Goal: Task Accomplishment & Management: Use online tool/utility

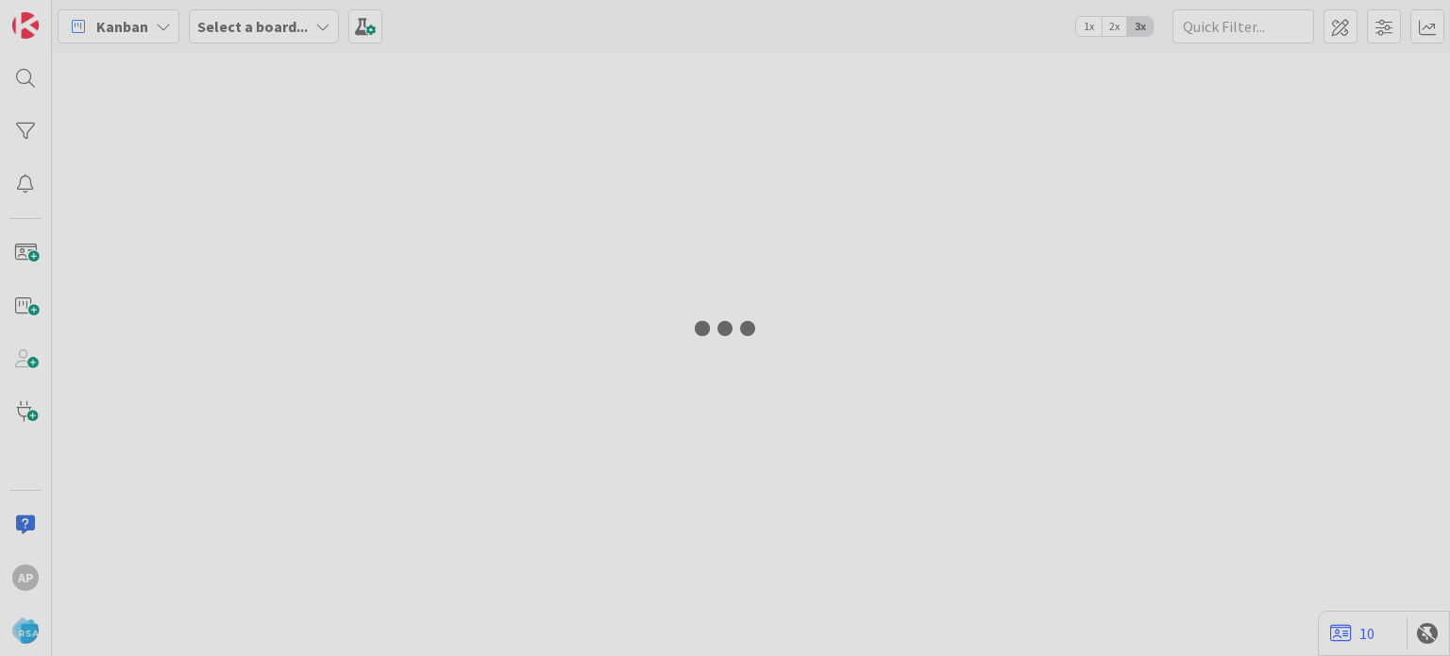
type input "8990"
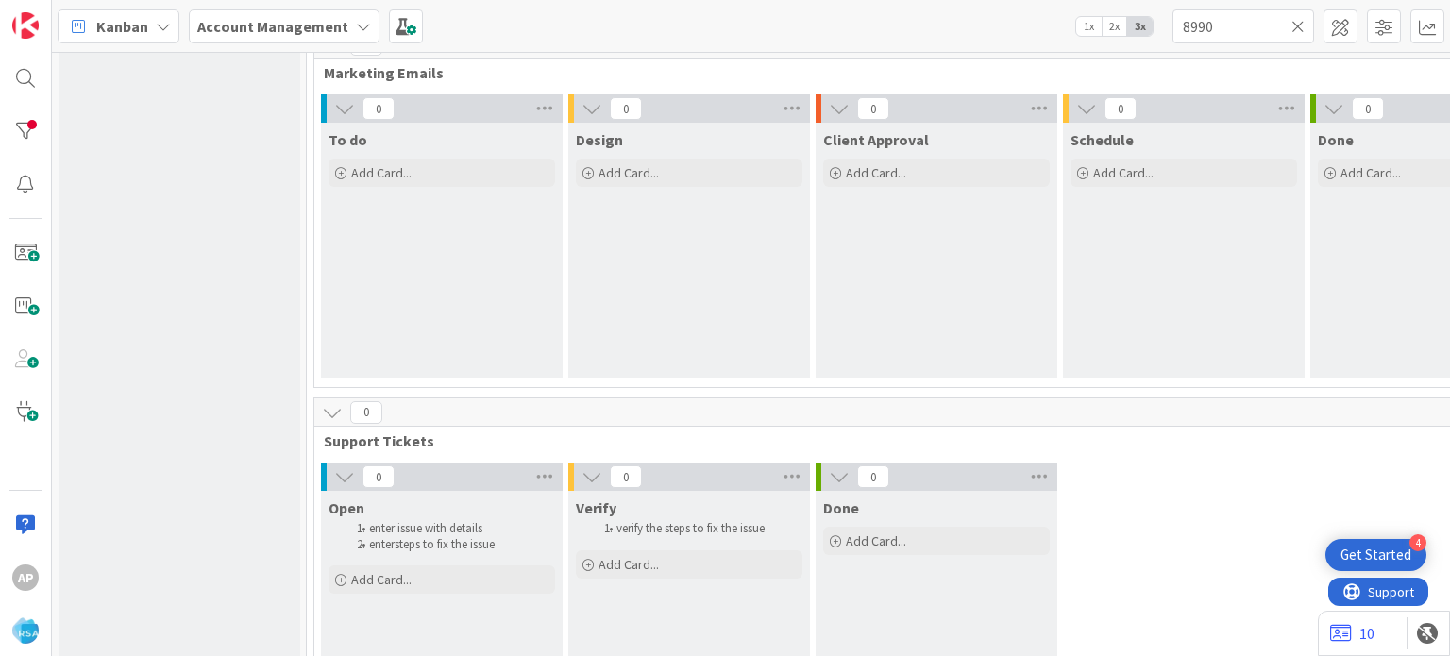
scroll to position [1426, 0]
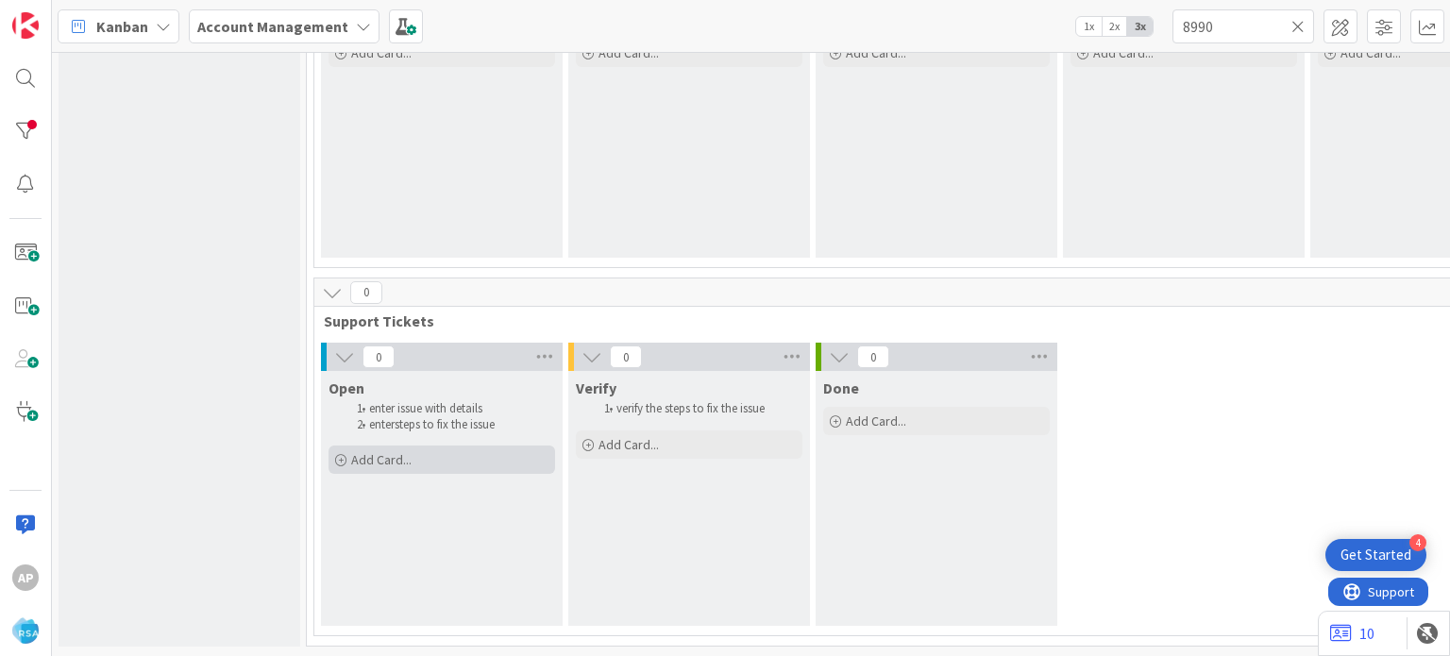
click at [369, 451] on span "Add Card..." at bounding box center [381, 459] width 60 height 17
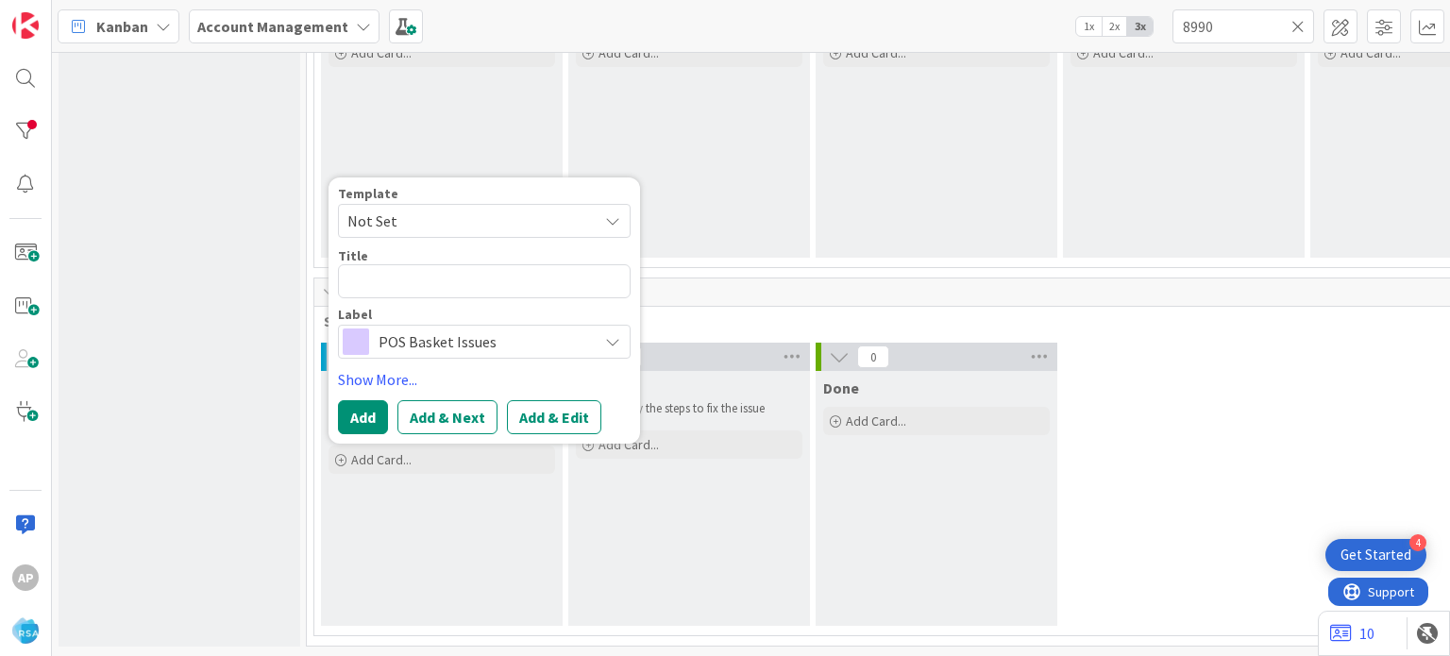
click at [564, 209] on span "Not Set" at bounding box center [465, 221] width 236 height 25
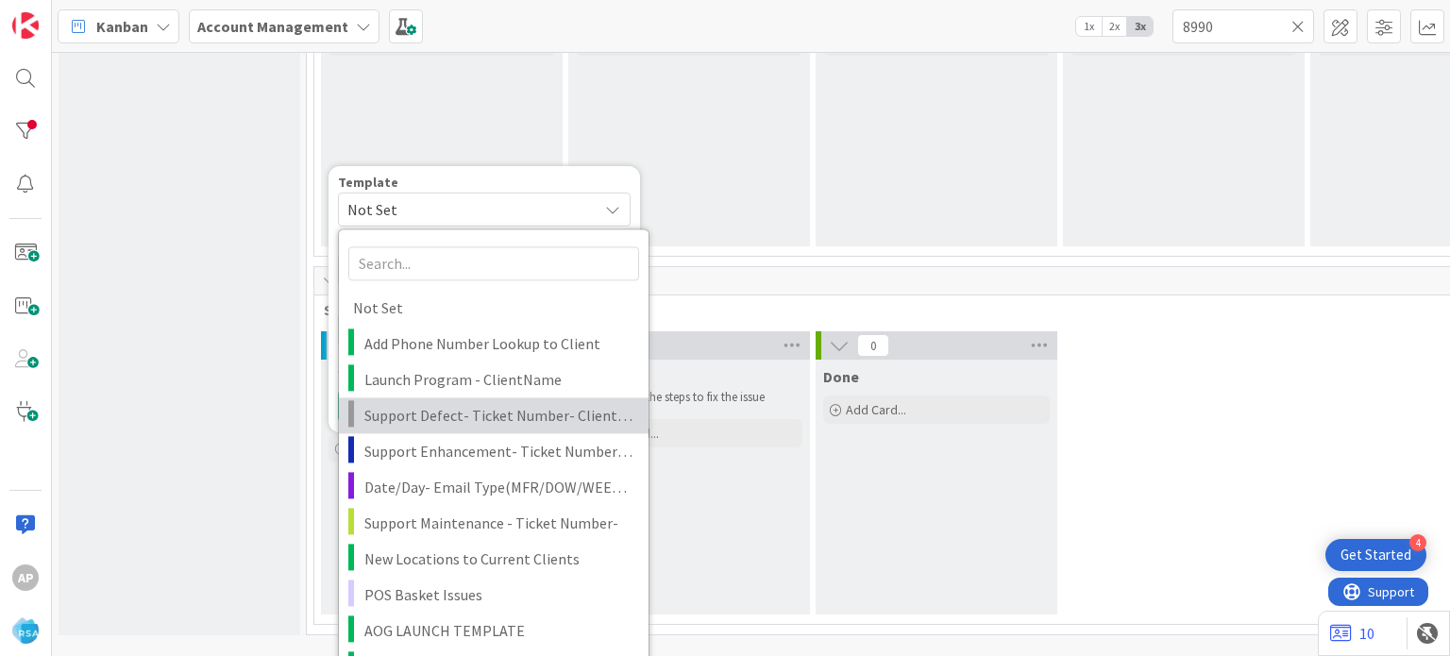
click at [480, 425] on link "Support Defect- Ticket Number- Client Name- Product Name" at bounding box center [494, 415] width 310 height 36
type textarea "x"
type textarea "Support Defect- Ticket Number- Client Name- Product Name"
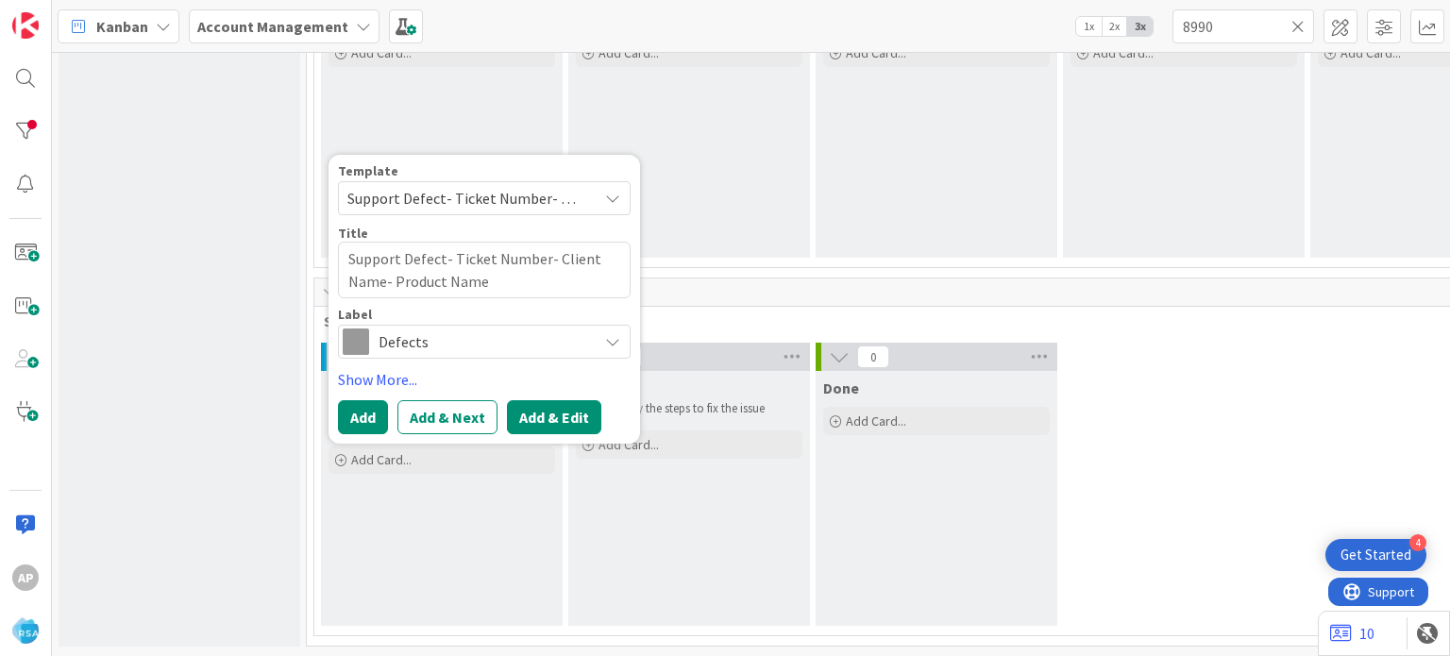
click at [517, 406] on button "Add & Edit" at bounding box center [554, 417] width 94 height 34
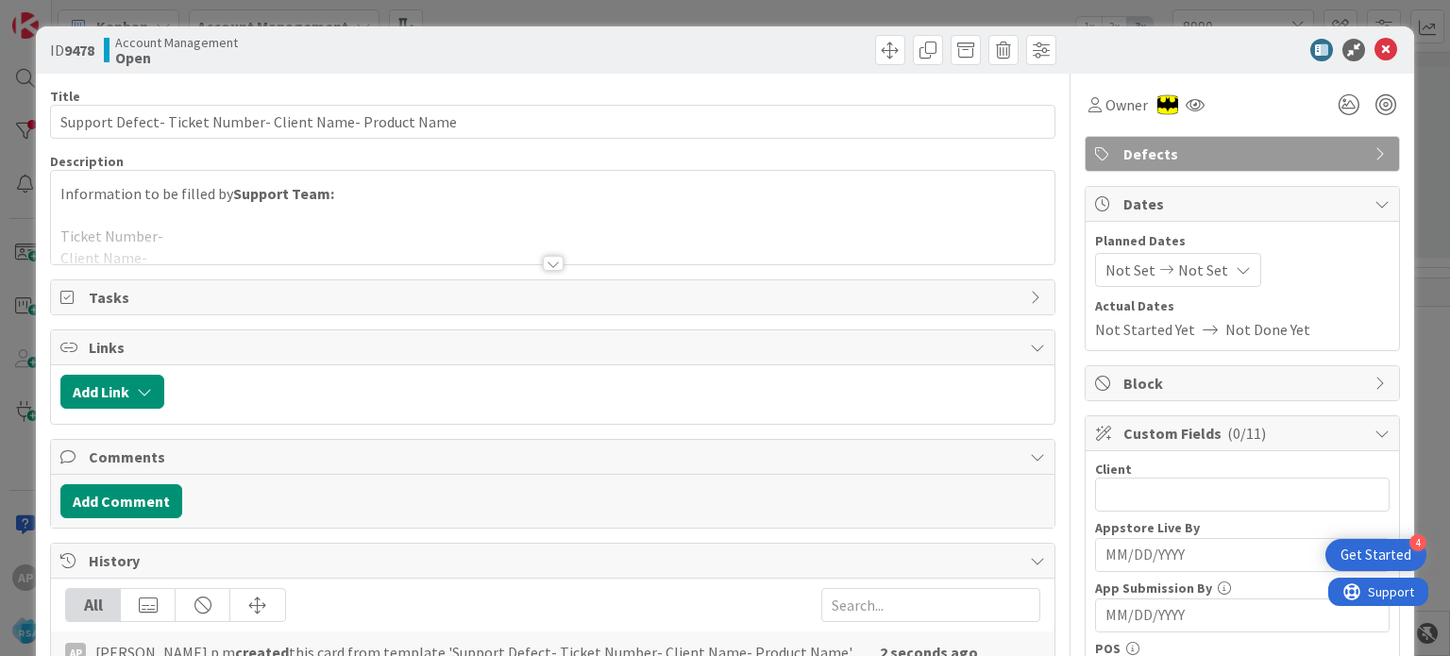
click at [547, 268] on div at bounding box center [553, 263] width 21 height 15
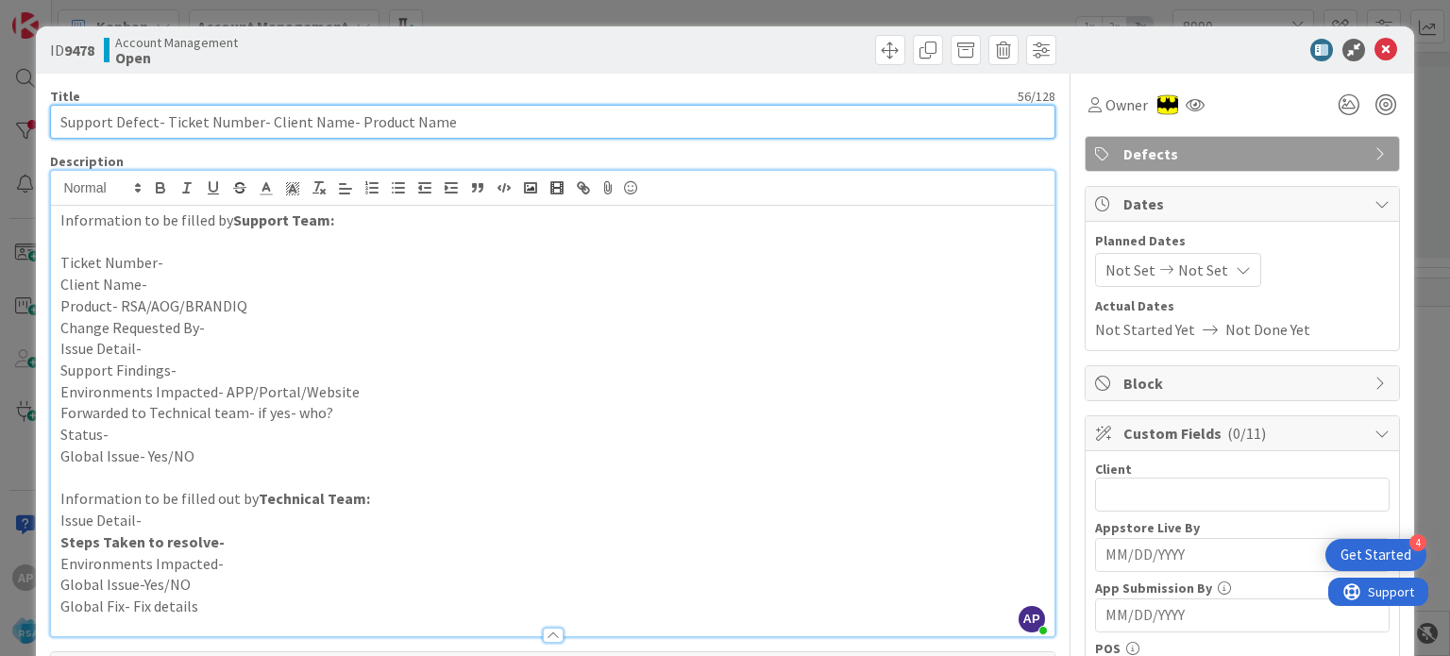
drag, startPoint x: 264, startPoint y: 120, endPoint x: 336, endPoint y: 127, distance: 72.1
click at [336, 127] on input "Support Defect- Ticket Number- Client Name- Product Name" at bounding box center [552, 122] width 1004 height 34
paste input "ardenas Markets"
type input "Support Defect- Ticket Number- [PERSON_NAME] Markets- Product Name"
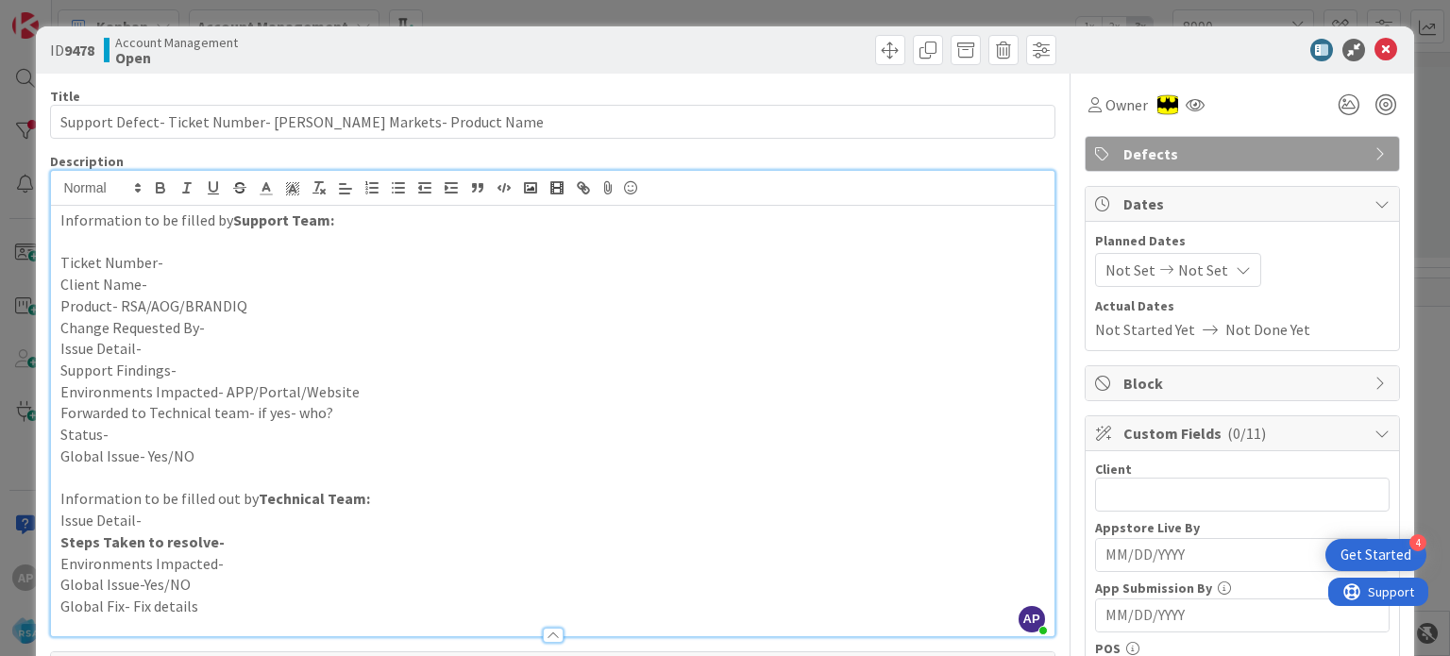
click at [206, 284] on p "Client Name-" at bounding box center [552, 285] width 984 height 22
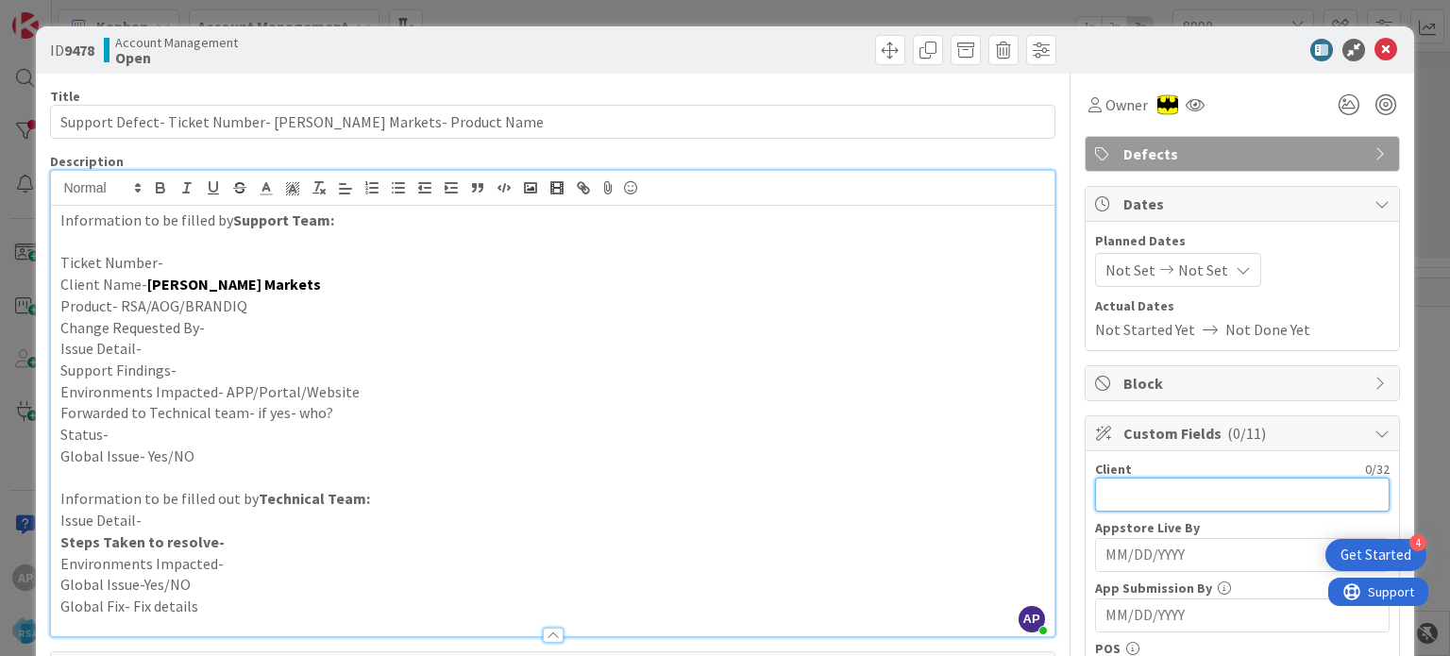
click at [1137, 479] on input "text" at bounding box center [1242, 495] width 295 height 34
paste input "[PERSON_NAME] Markets"
type input "[PERSON_NAME] Markets"
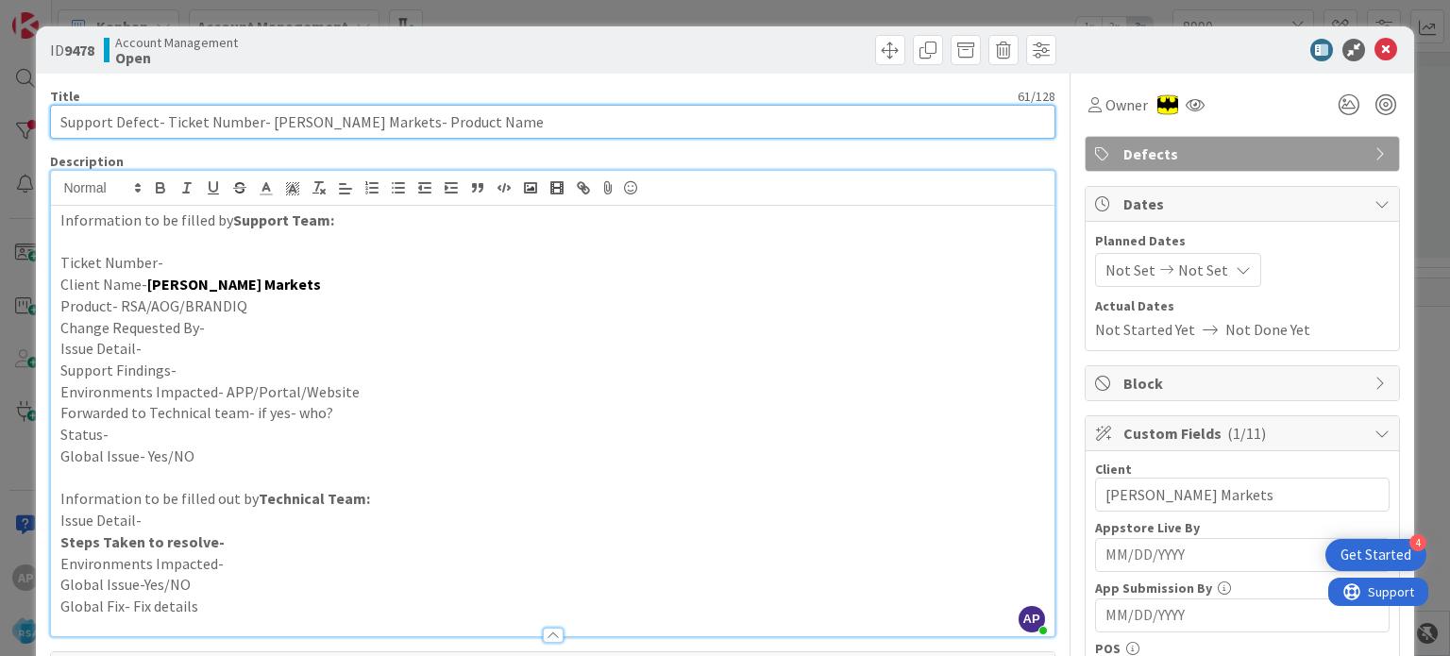
drag, startPoint x: 491, startPoint y: 123, endPoint x: 381, endPoint y: 119, distance: 109.6
click at [381, 119] on input "Support Defect- Ticket Number- [PERSON_NAME] Markets- Product Name" at bounding box center [552, 122] width 1004 height 34
drag, startPoint x: 164, startPoint y: 125, endPoint x: 253, endPoint y: 117, distance: 89.1
click at [253, 117] on input "Support Defect- Ticket Number- [PERSON_NAME] Markets- RSA" at bounding box center [552, 122] width 1004 height 34
paste input "#320598"
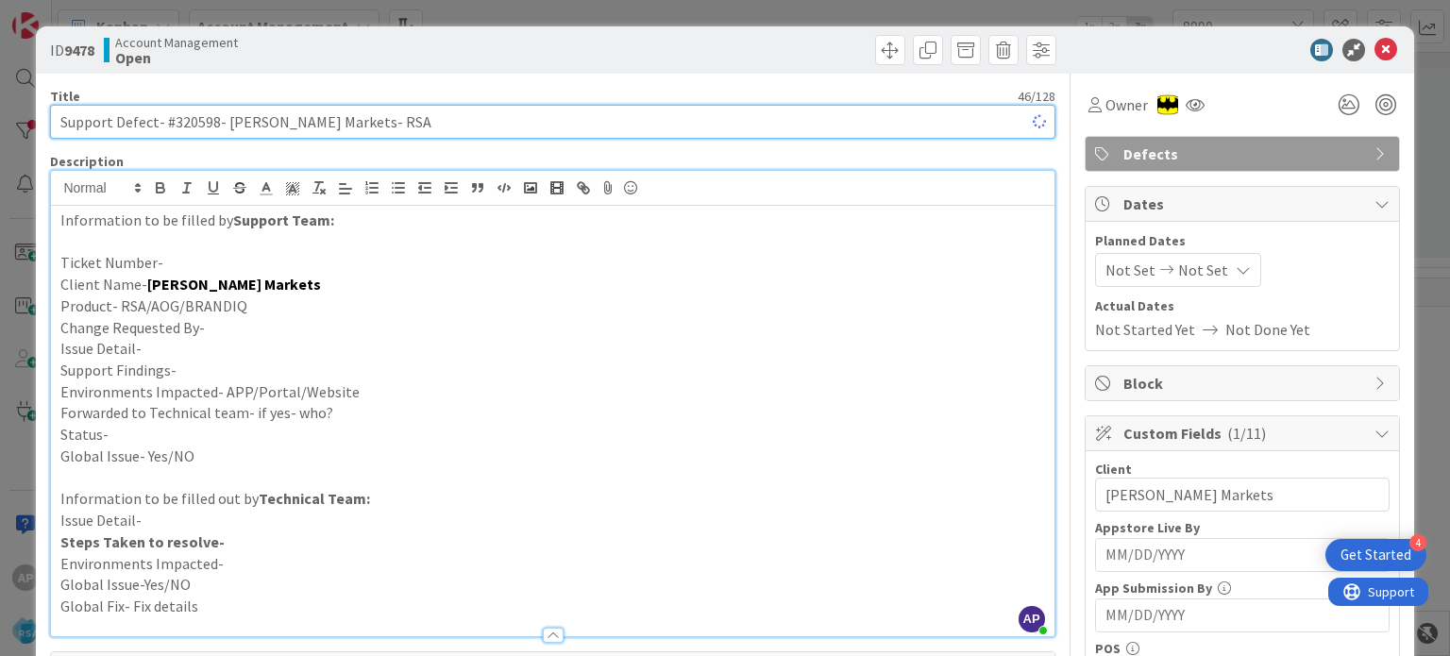
type input "Support Defect- #320598- [PERSON_NAME] Markets- RSA"
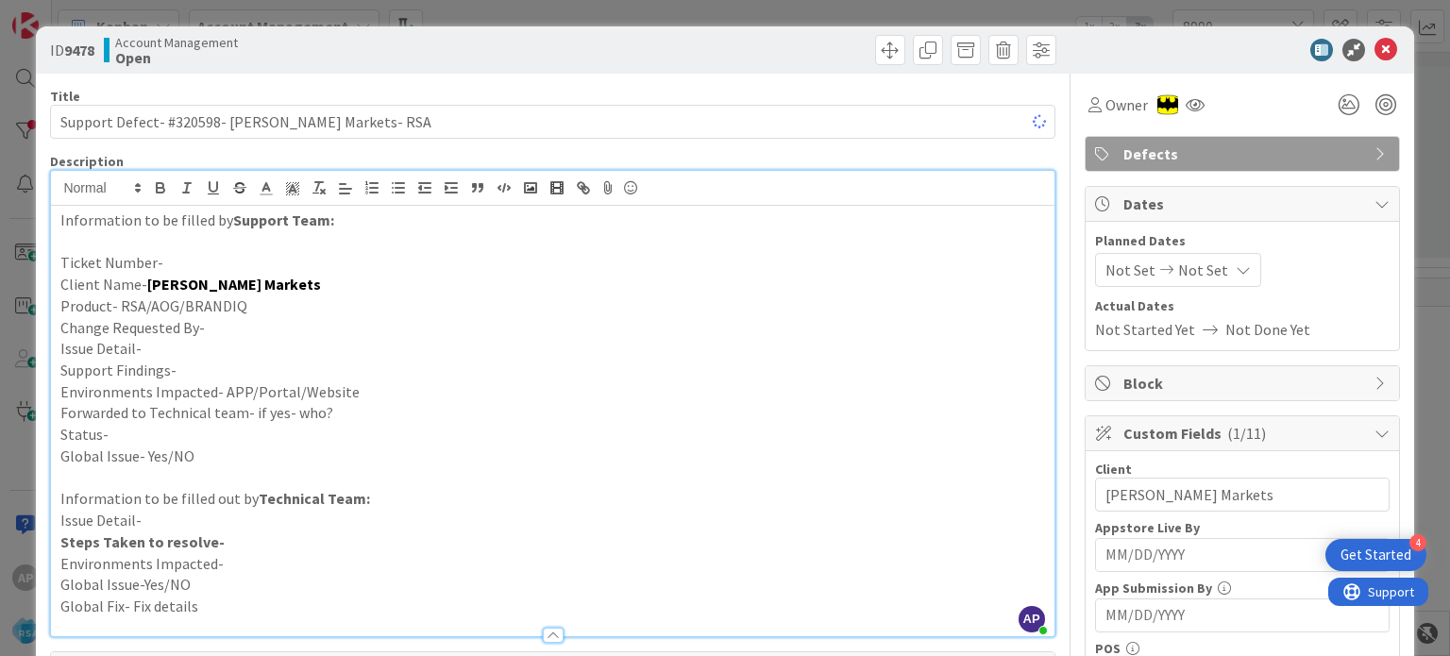
click at [211, 258] on p "Ticket Number-" at bounding box center [552, 263] width 984 height 22
paste div
click at [211, 258] on p "Ticket Number-#320598" at bounding box center [552, 263] width 984 height 22
click at [228, 330] on p "Change Requested By-" at bounding box center [552, 328] width 984 height 22
click at [213, 346] on p "Issue Detail-" at bounding box center [552, 349] width 984 height 22
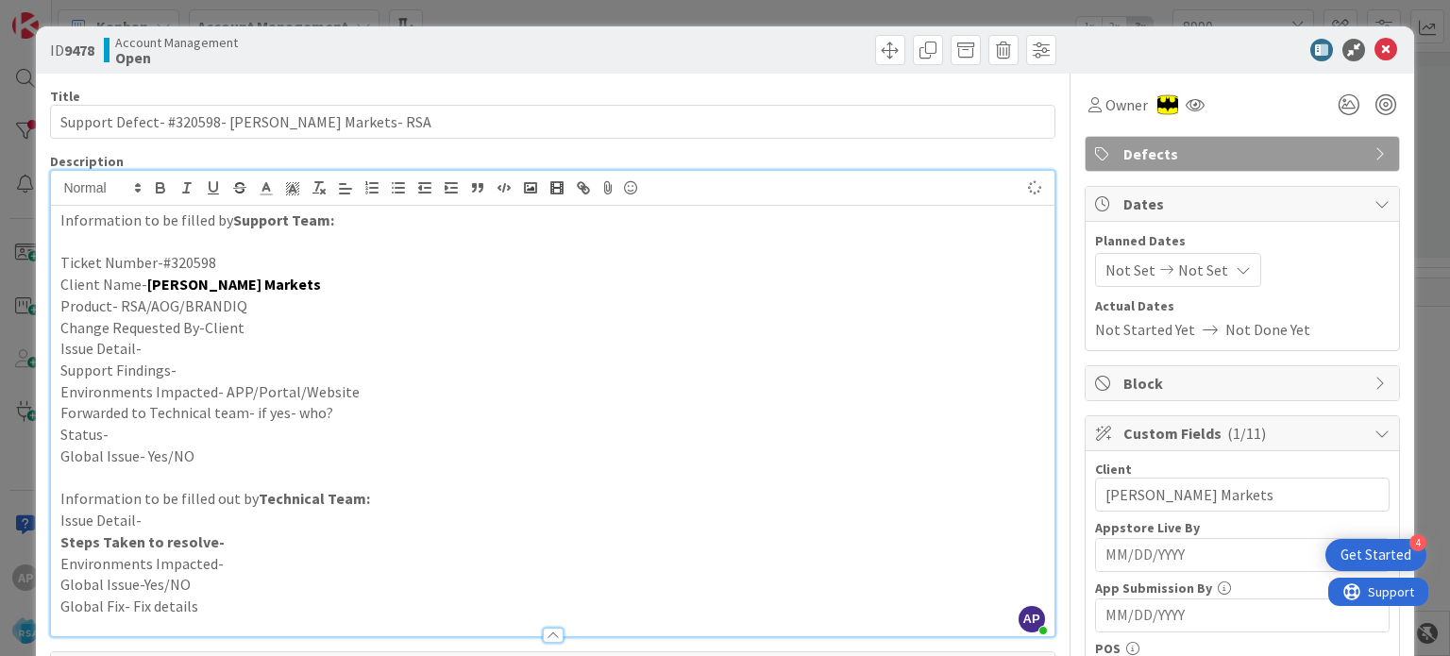
click at [268, 373] on p "Support Findings-" at bounding box center [552, 371] width 984 height 22
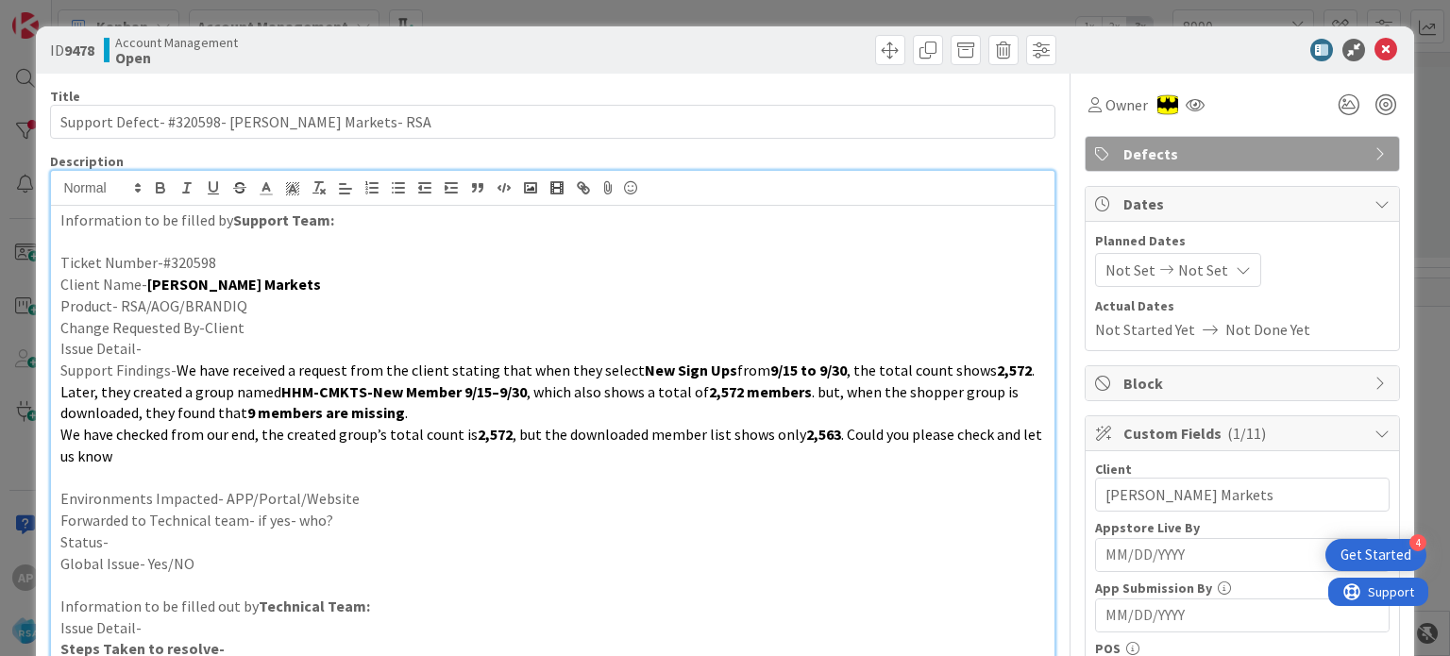
click at [257, 338] on p "Issue Detail-" at bounding box center [552, 349] width 984 height 22
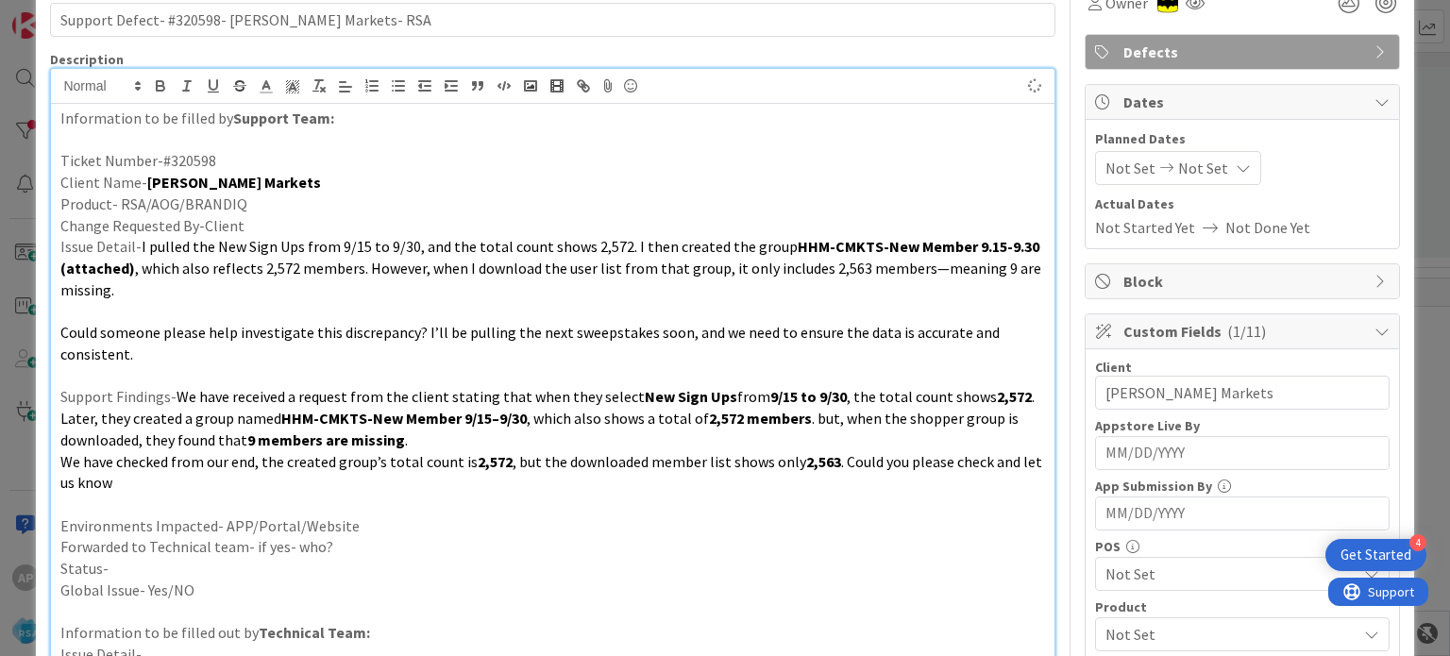
scroll to position [102, 0]
click at [368, 515] on p "Environments Impacted- APP/Portal/Website" at bounding box center [552, 526] width 984 height 22
click at [358, 539] on p "Forwarded to Technical team- if yes- who?" at bounding box center [552, 547] width 984 height 22
click at [264, 570] on p "Status-" at bounding box center [552, 569] width 984 height 22
click at [1122, 169] on span "Not Set" at bounding box center [1130, 168] width 50 height 23
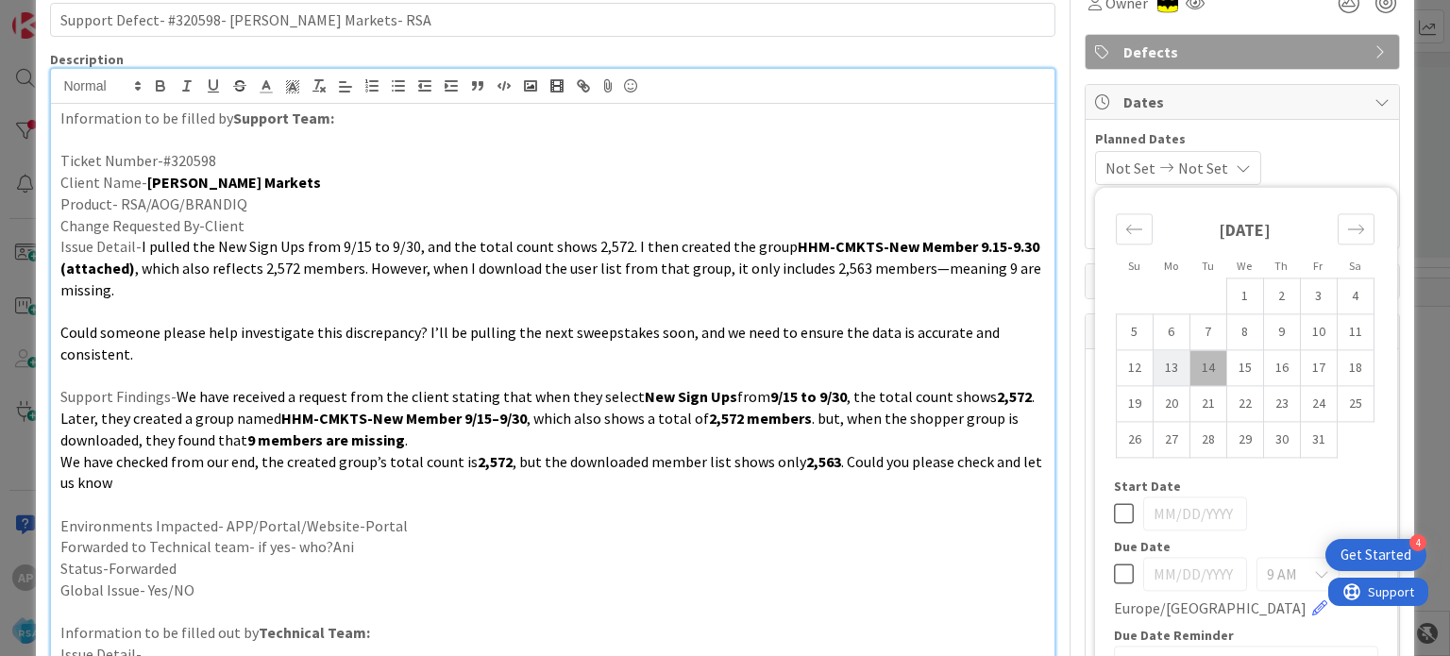
click at [1153, 362] on td "13" at bounding box center [1171, 368] width 37 height 36
type input "[DATE]"
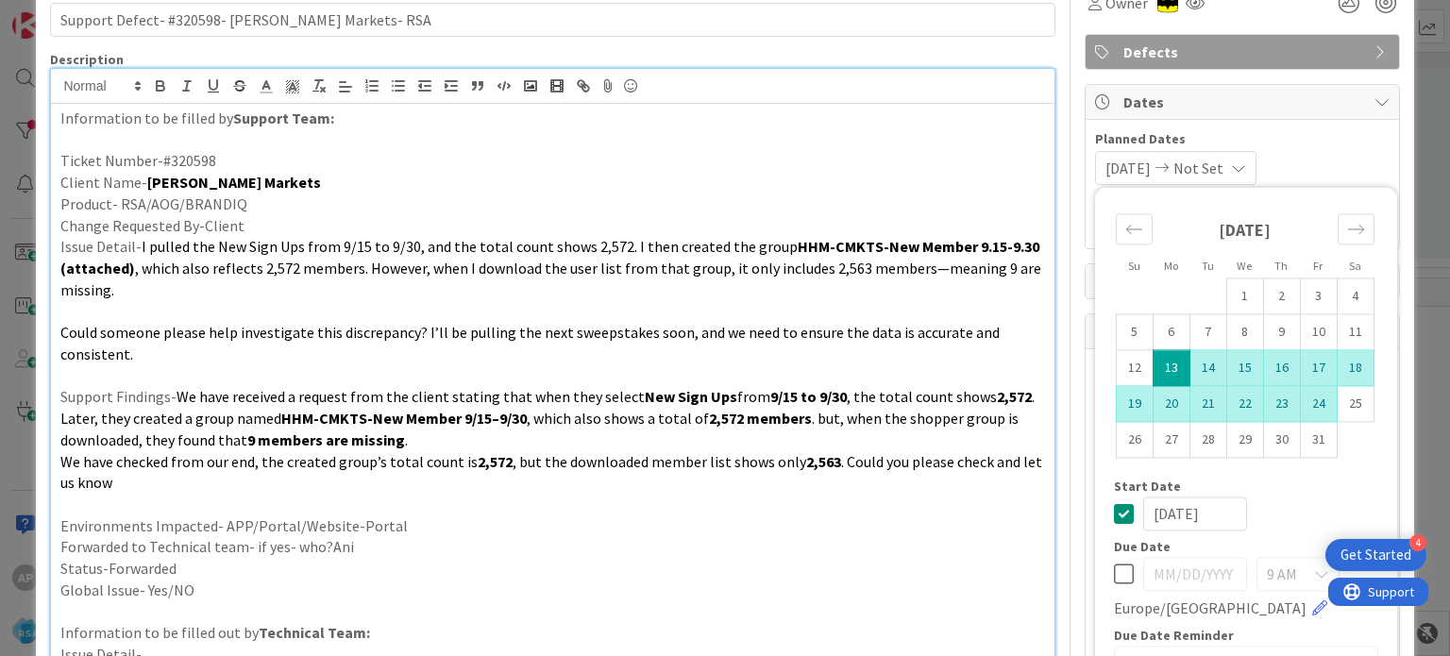
click at [1300, 394] on td "24" at bounding box center [1318, 404] width 37 height 36
type input "[DATE]"
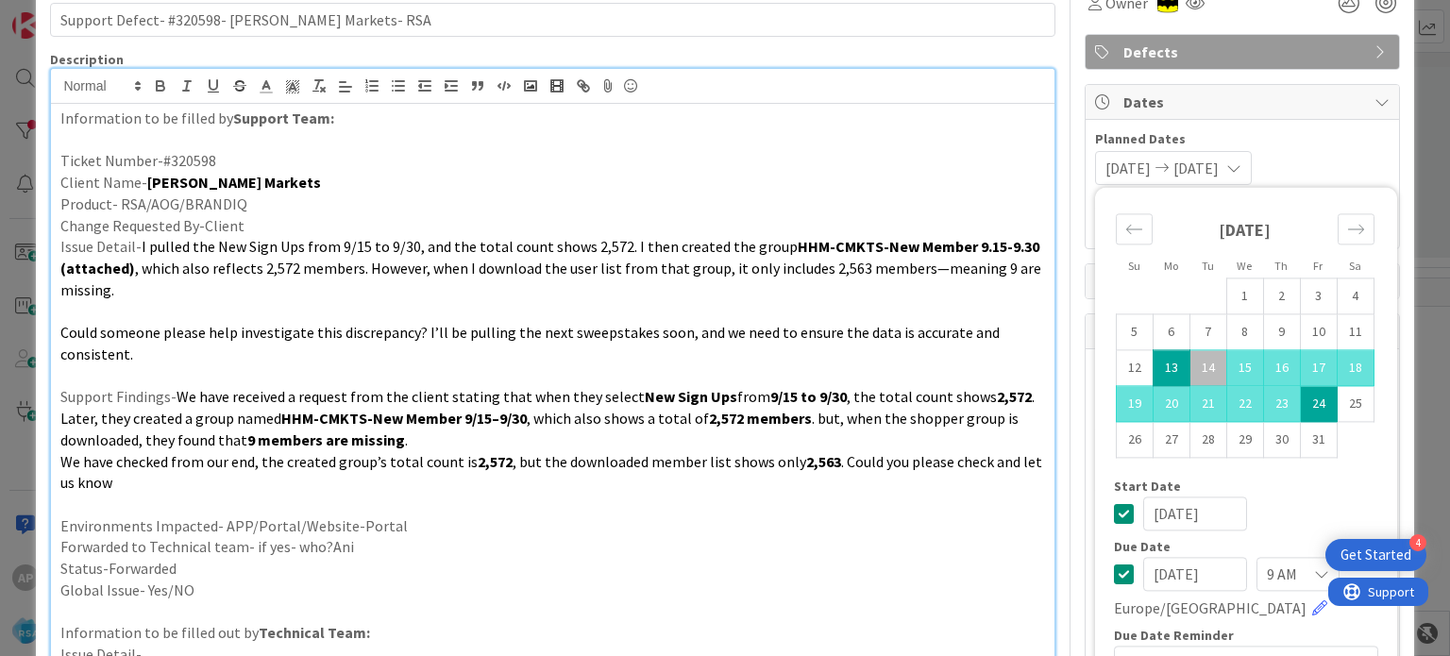
click at [1001, 422] on span ". but, when the shopper group is downloaded, they found that" at bounding box center [540, 429] width 961 height 41
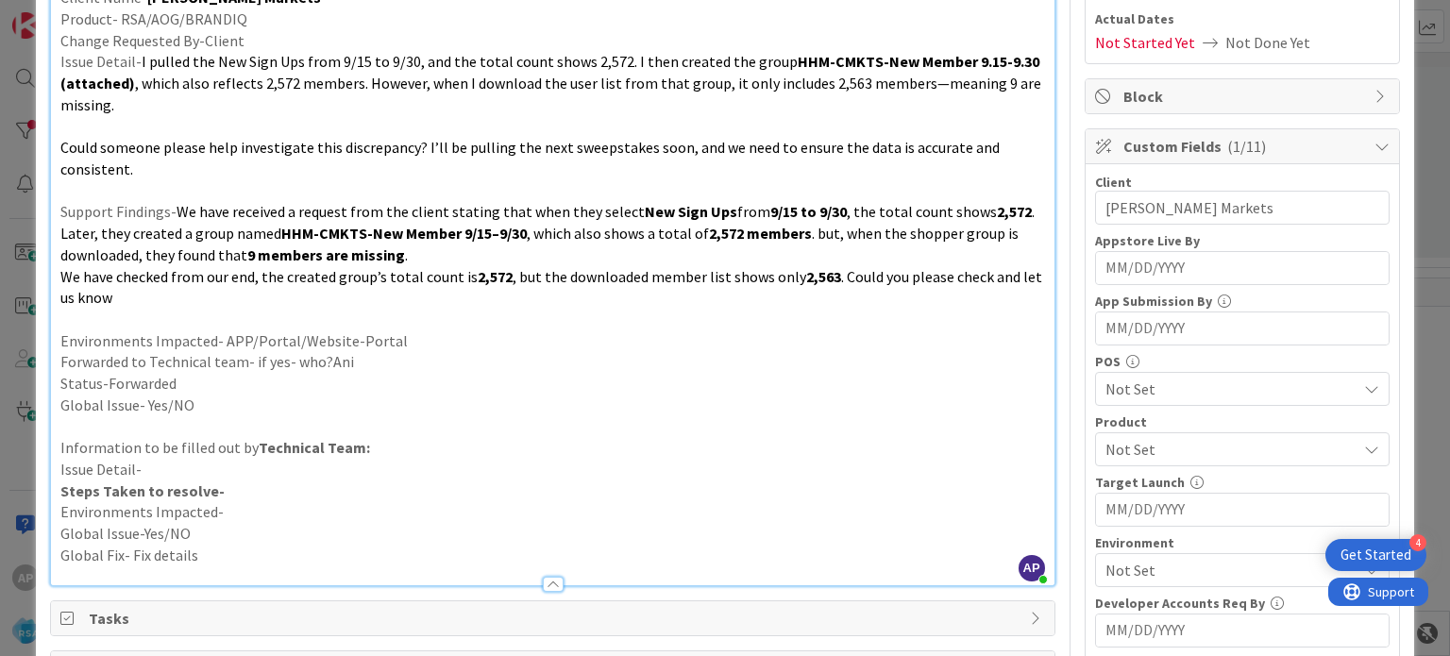
scroll to position [289, 0]
click at [1113, 449] on span "Not Set" at bounding box center [1230, 447] width 251 height 23
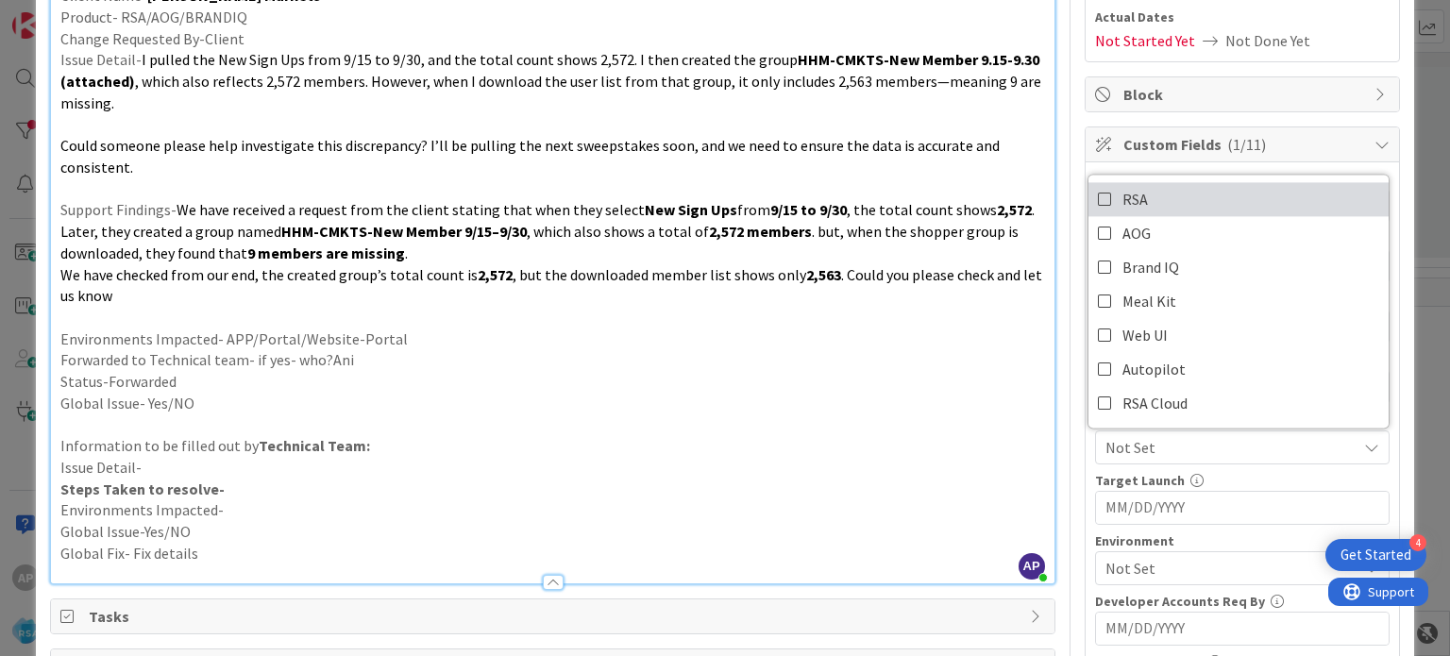
click at [1125, 188] on span "RSA" at bounding box center [1134, 199] width 25 height 28
click at [878, 353] on p "Forwarded to Technical team- if yes- who?Ani" at bounding box center [552, 360] width 984 height 22
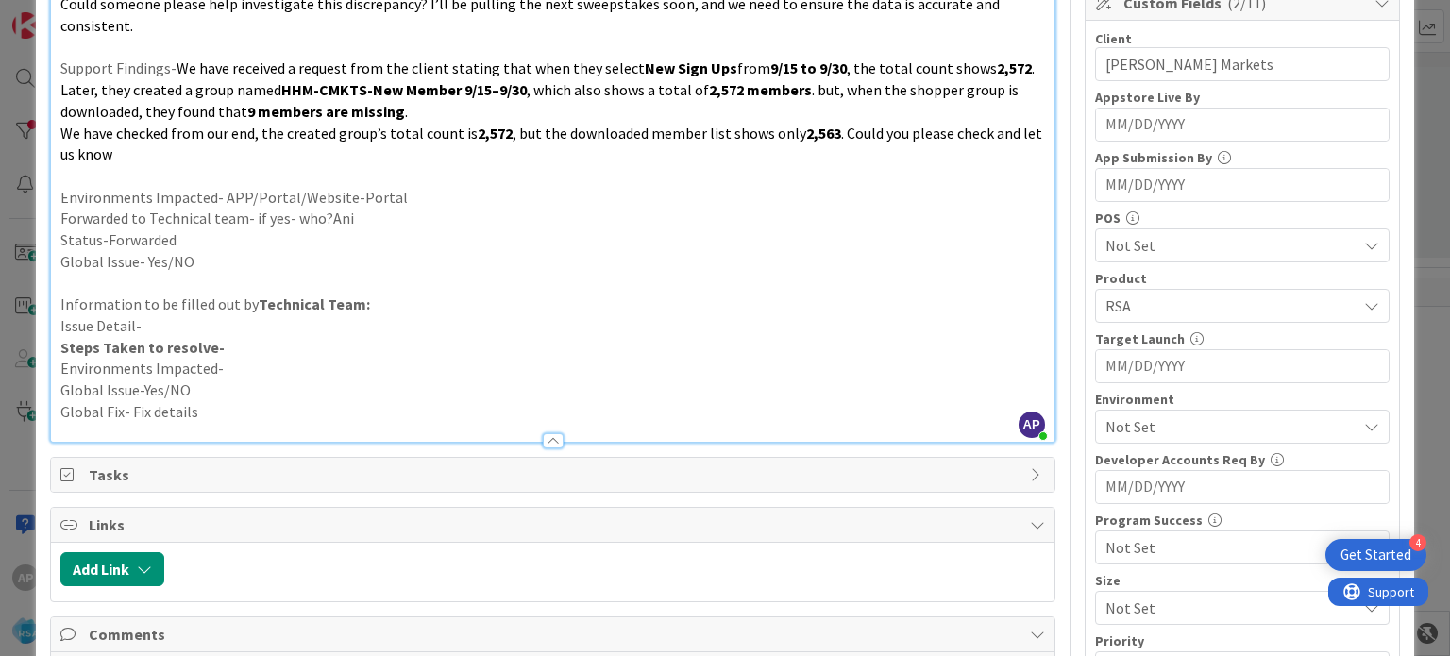
scroll to position [432, 0]
click at [1174, 428] on span "Not Set" at bounding box center [1230, 424] width 251 height 23
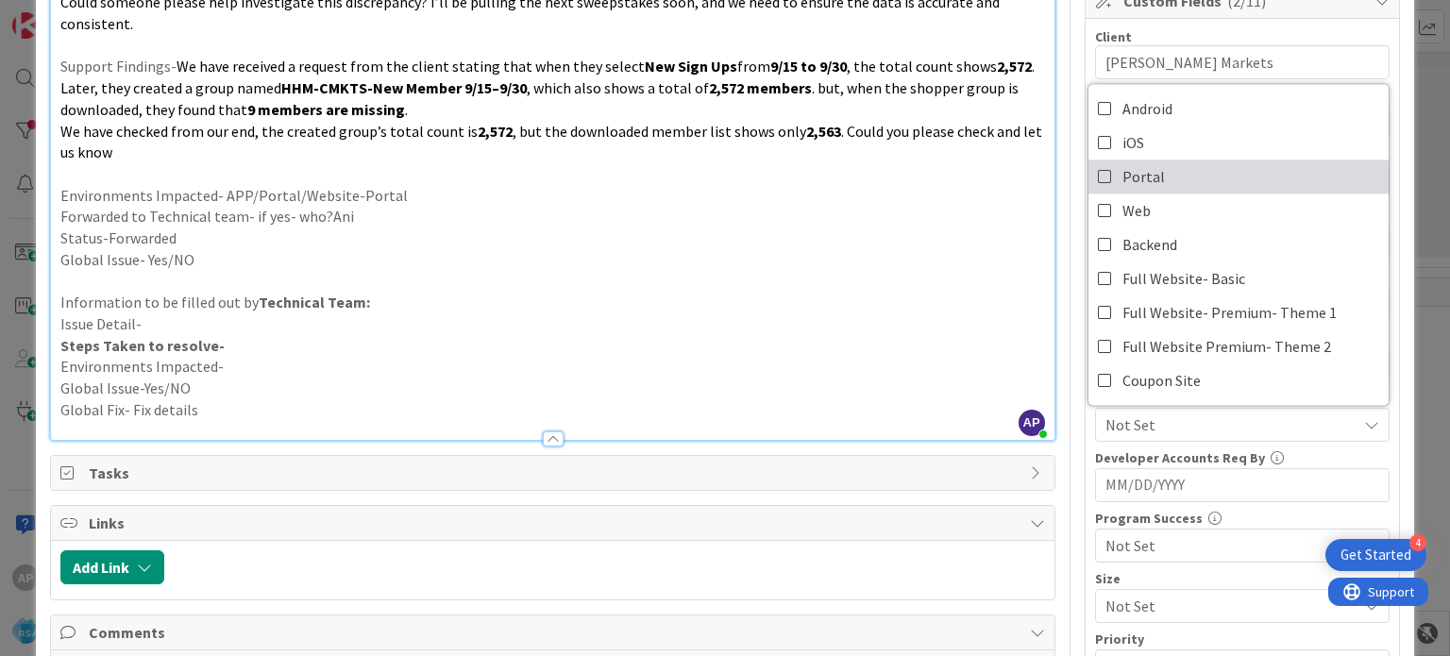
click at [1098, 162] on icon at bounding box center [1105, 176] width 15 height 28
click at [906, 229] on p "Status-Forwarded" at bounding box center [552, 238] width 984 height 22
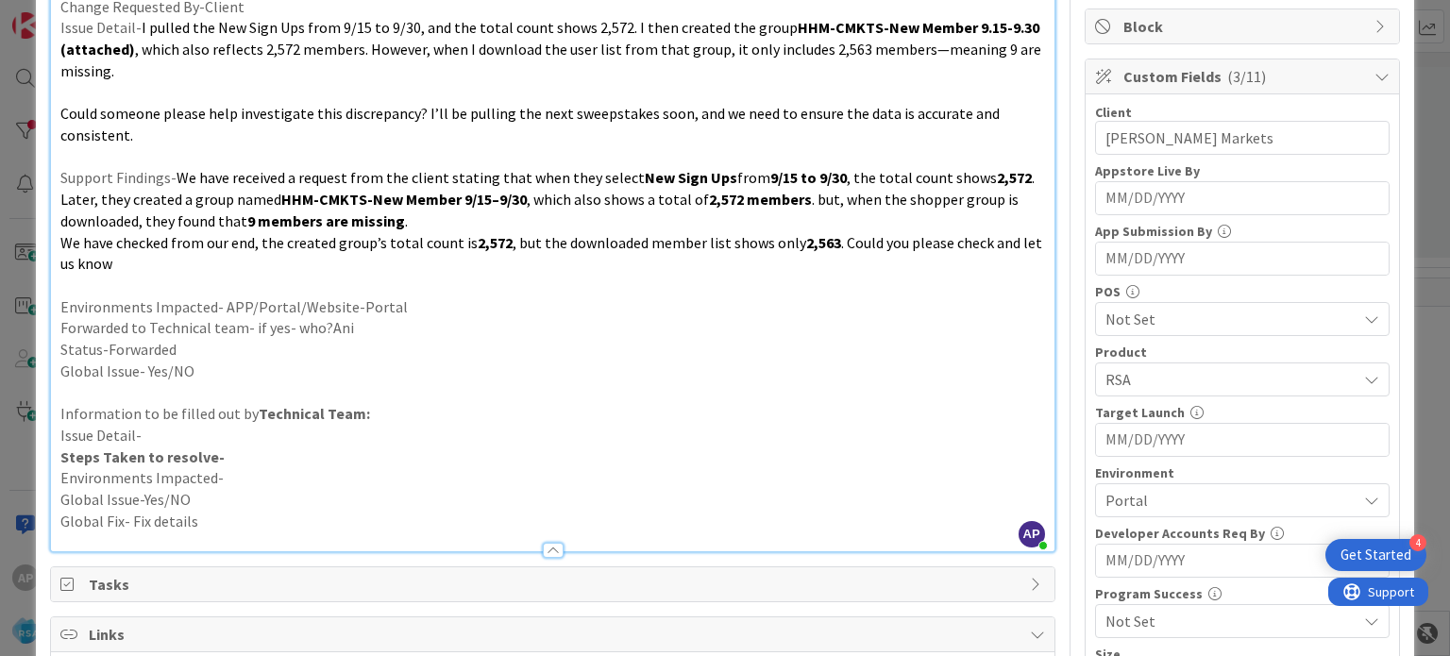
scroll to position [0, 0]
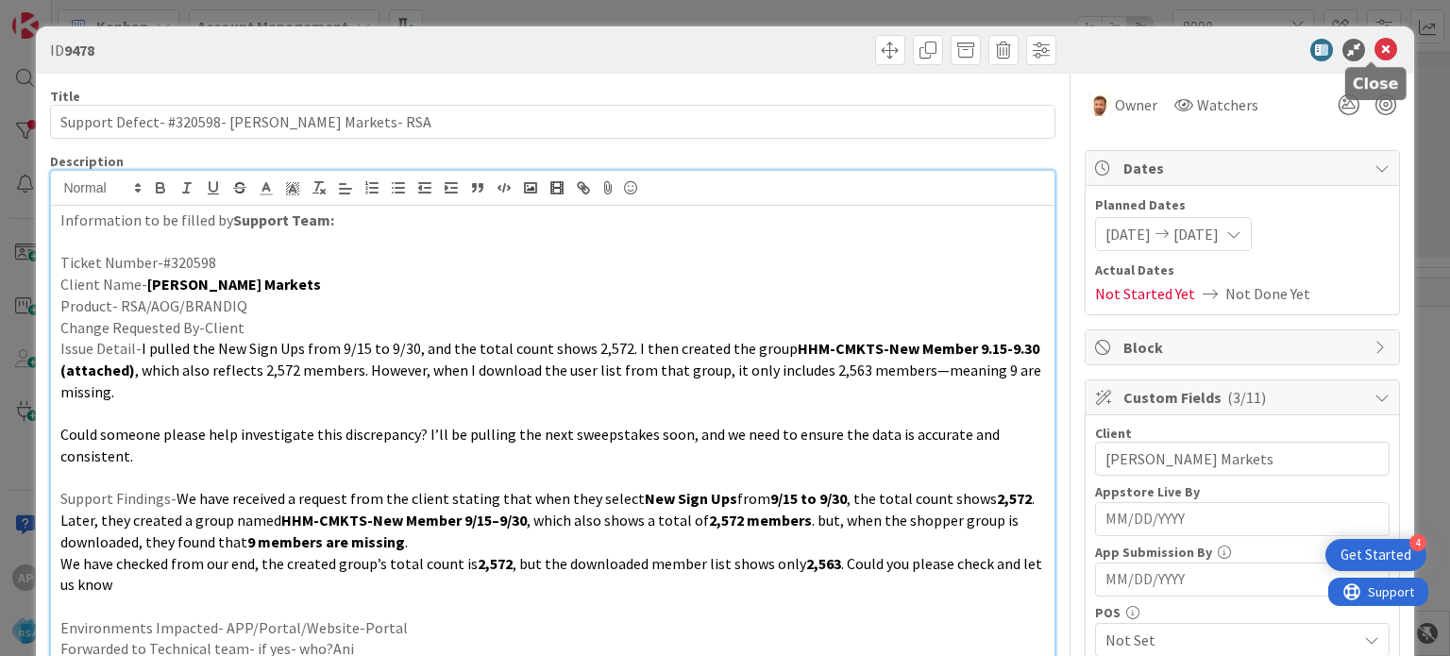
click at [1374, 44] on icon at bounding box center [1385, 50] width 23 height 23
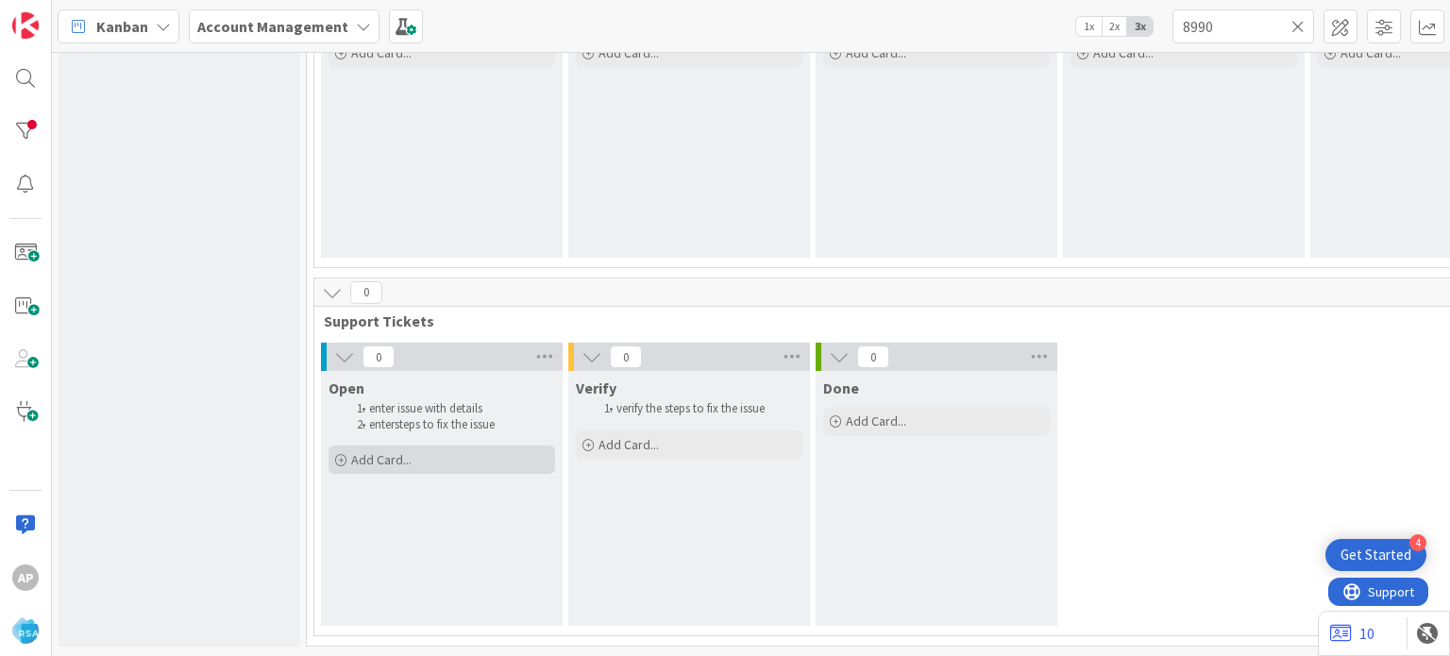
click at [457, 446] on div "Add Card..." at bounding box center [441, 460] width 227 height 28
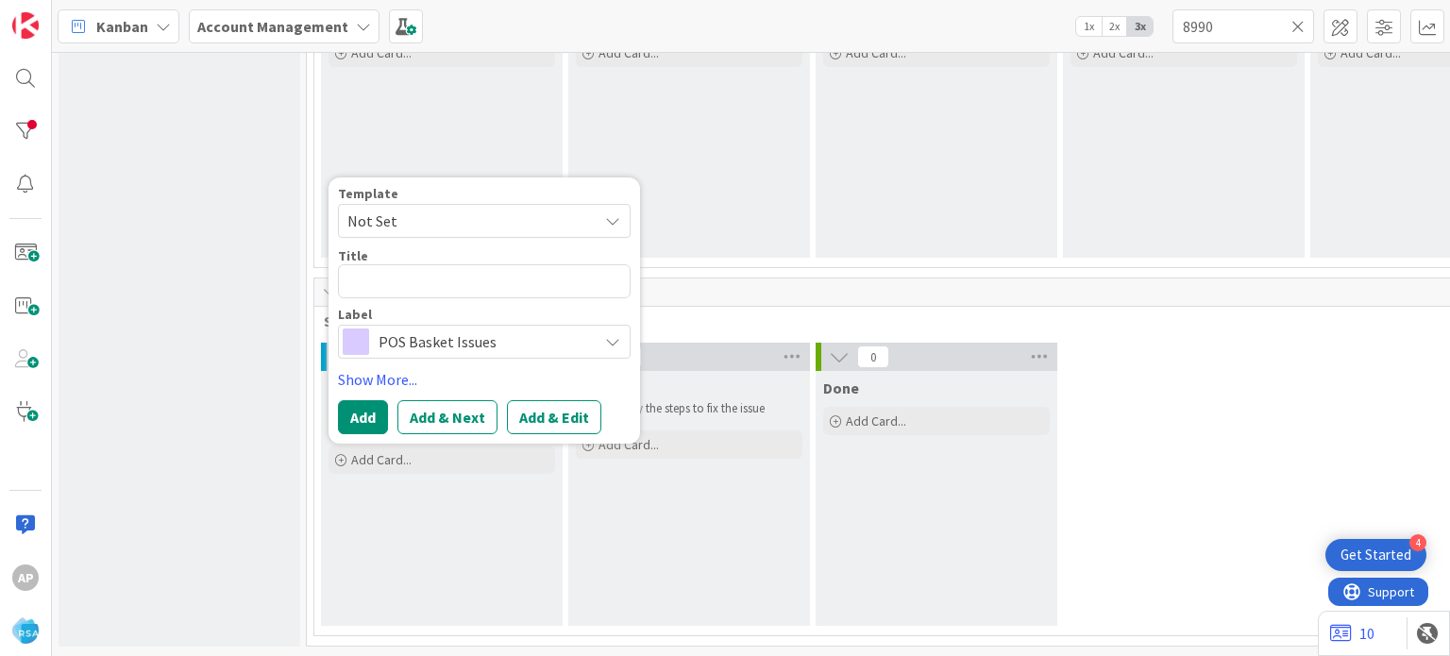
click at [449, 209] on span "Not Set" at bounding box center [465, 221] width 236 height 25
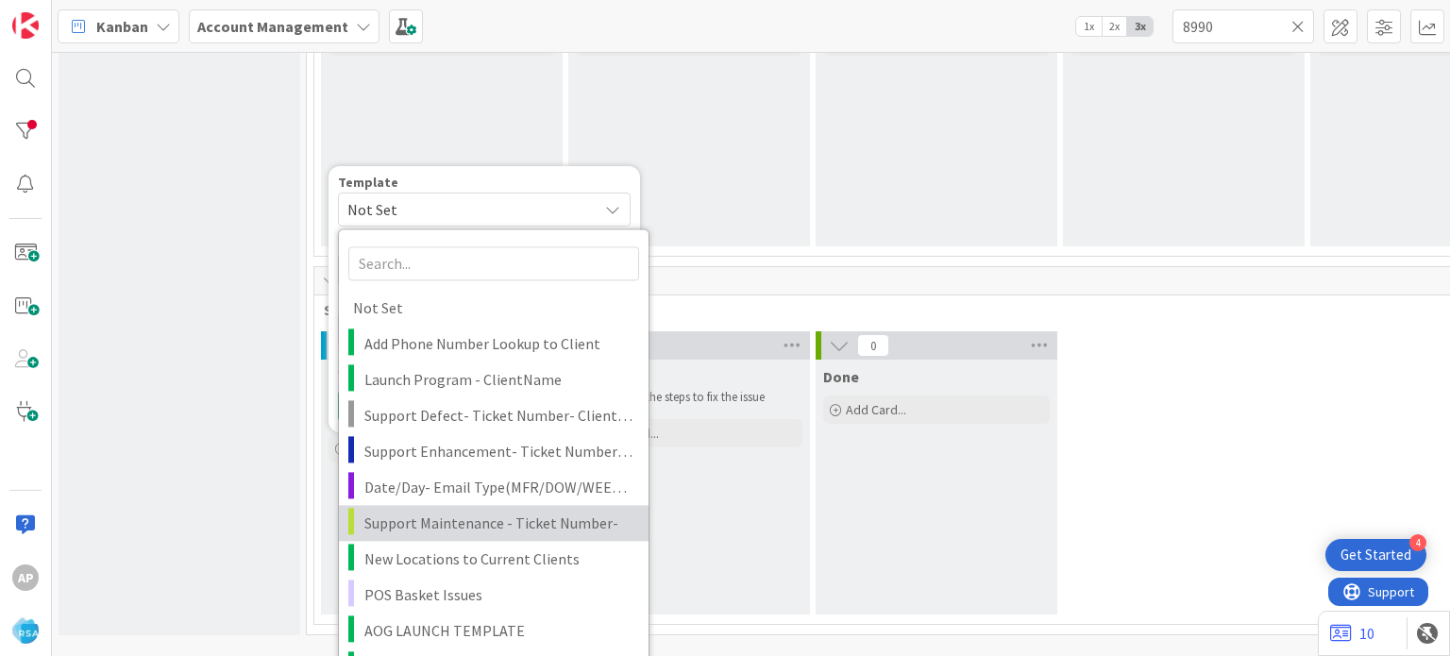
click at [488, 527] on span "Support Maintenance - Ticket Number-" at bounding box center [499, 523] width 270 height 25
type textarea "x"
type textarea "Support Maintenance - Ticket Number-"
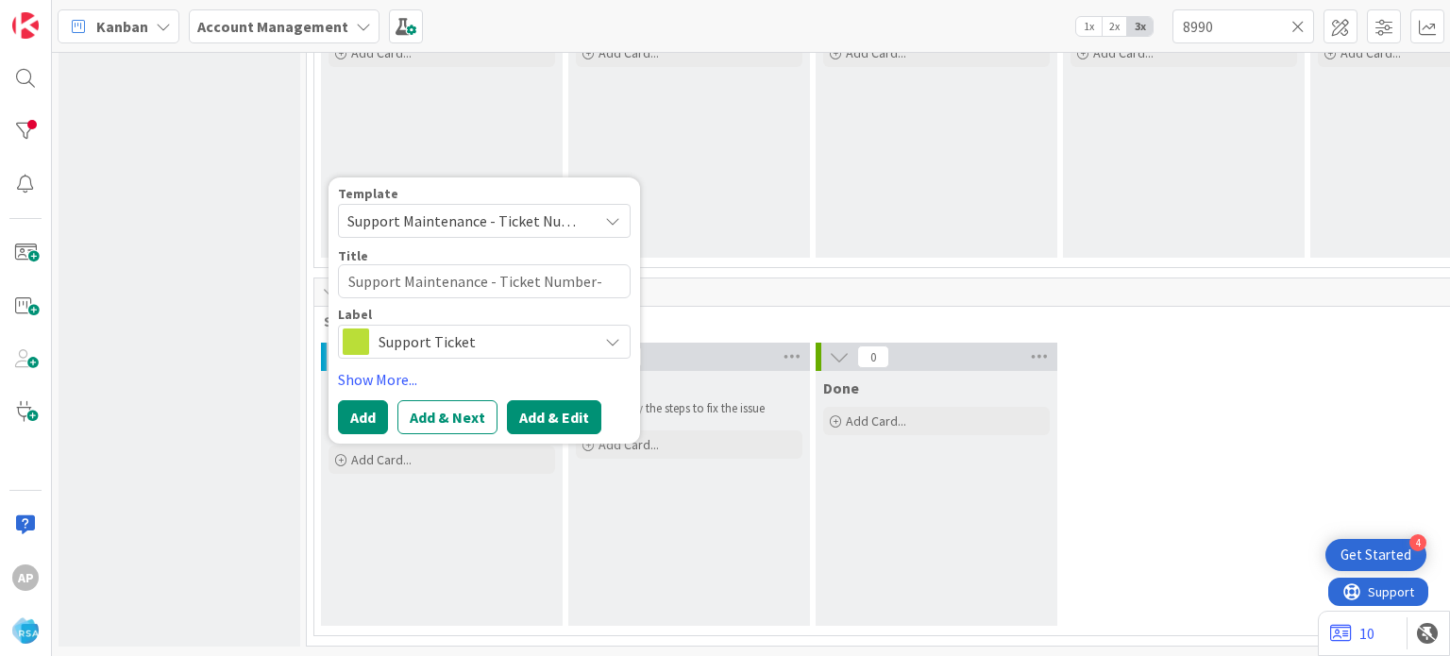
click at [524, 400] on button "Add & Edit" at bounding box center [554, 417] width 94 height 34
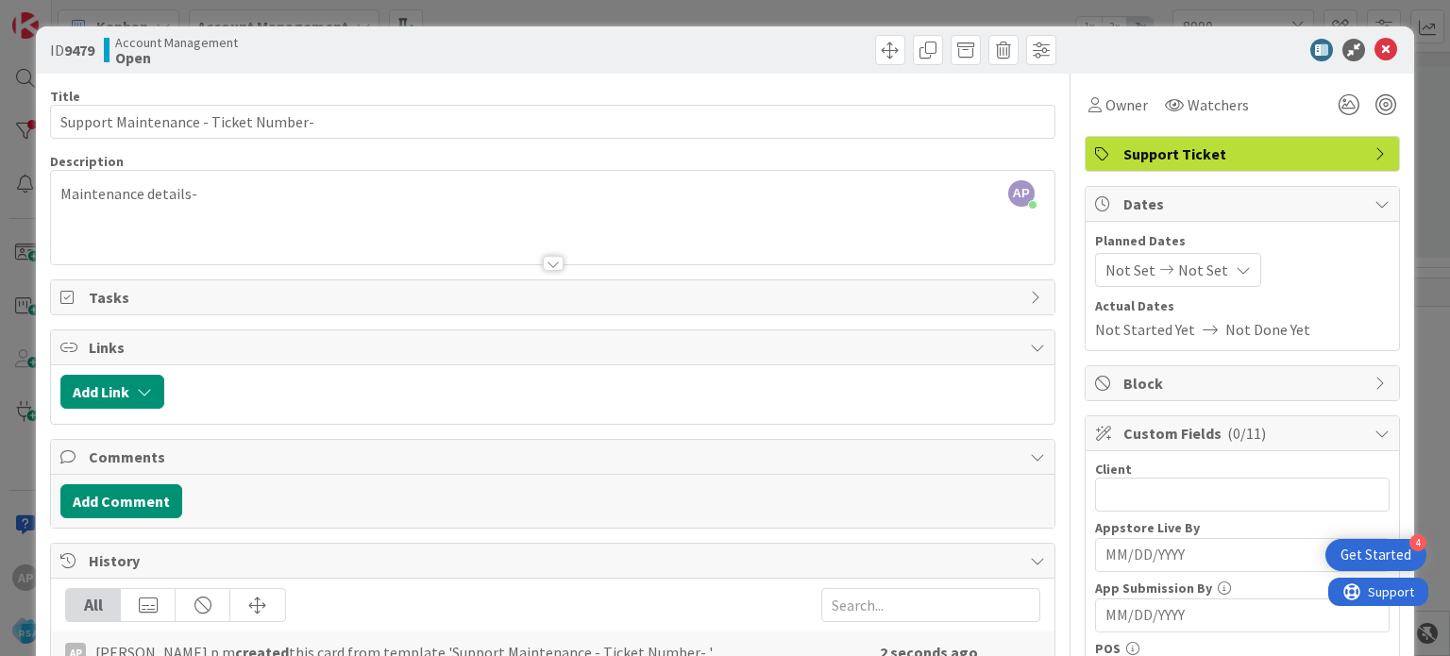
click at [211, 193] on div "AP [PERSON_NAME] p m just joined Maintenance details-" at bounding box center [552, 217] width 1002 height 93
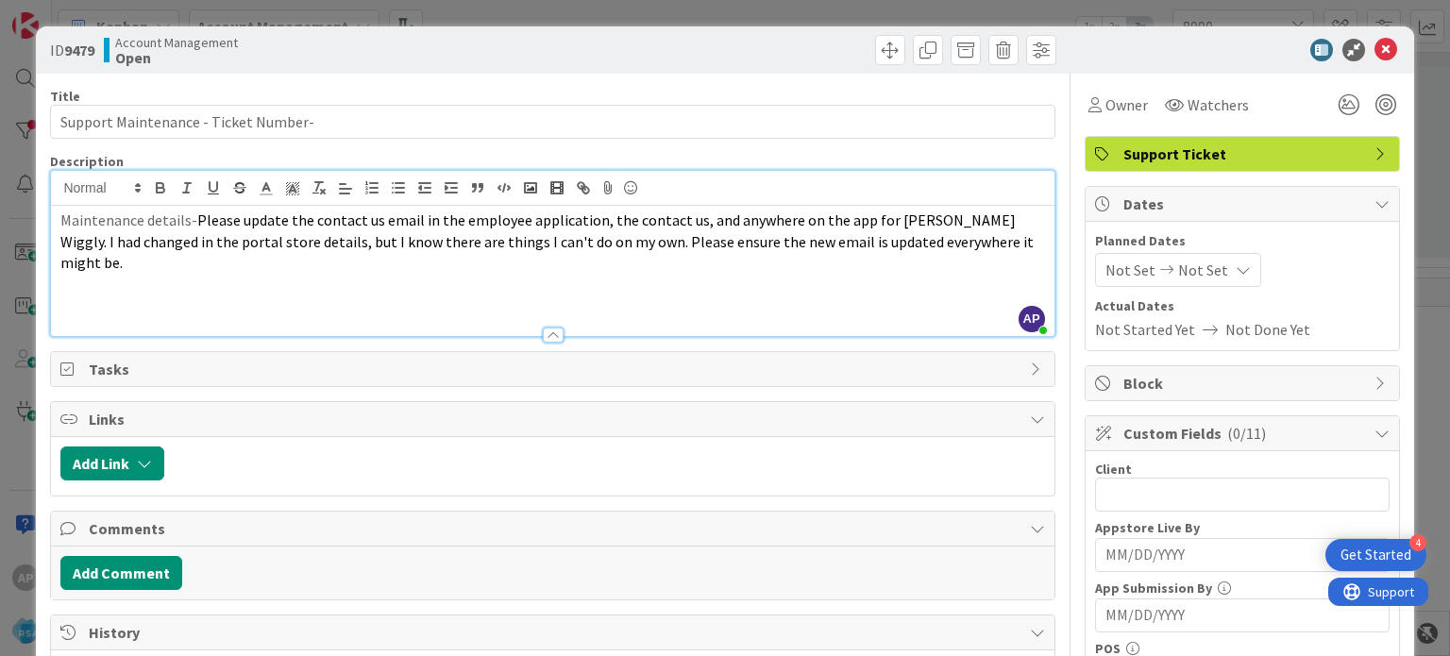
paste div
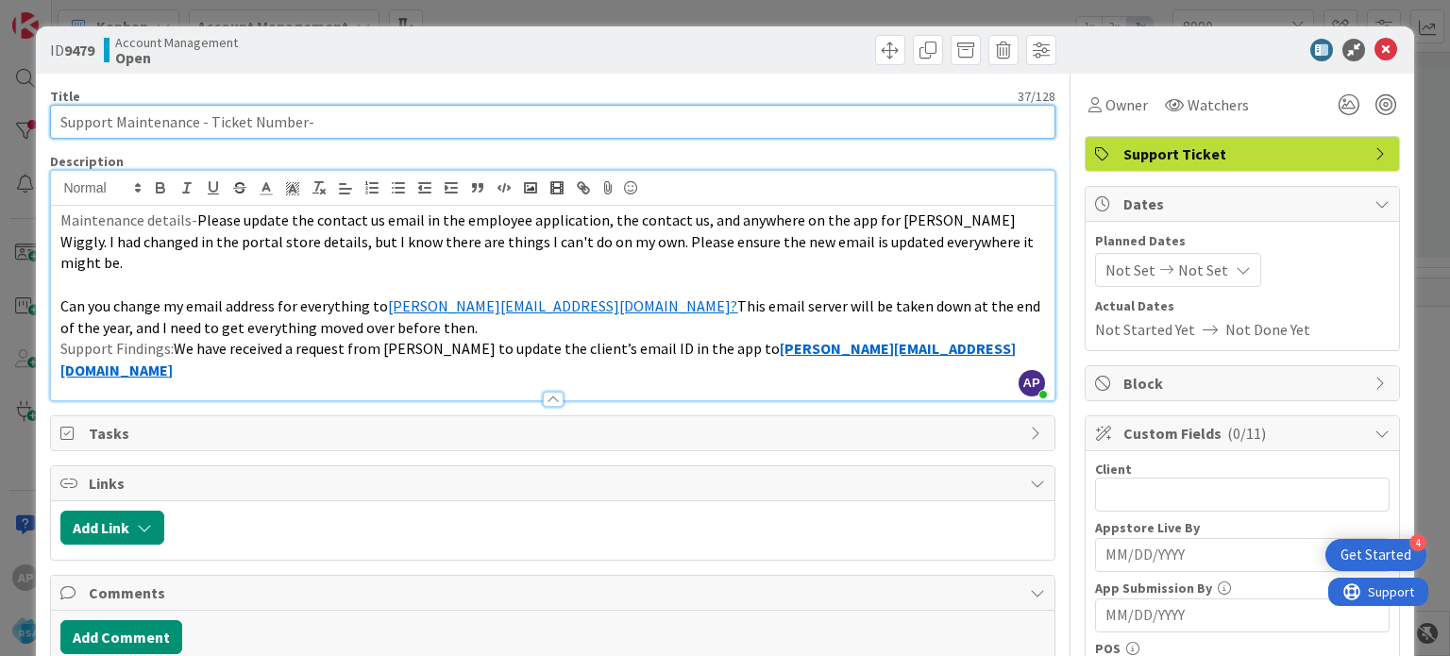
drag, startPoint x: 204, startPoint y: 123, endPoint x: 300, endPoint y: 124, distance: 96.3
click at [300, 124] on input "Support Maintenance - Ticket Number-" at bounding box center [552, 122] width 1004 height 34
paste input "#320567"
click at [300, 124] on input "Support Maintenance -#320567-" at bounding box center [552, 122] width 1004 height 34
click at [238, 119] on input "Support Maintenance -#320567- [PERSON_NAME] Wiggly -RSA" at bounding box center [552, 122] width 1004 height 34
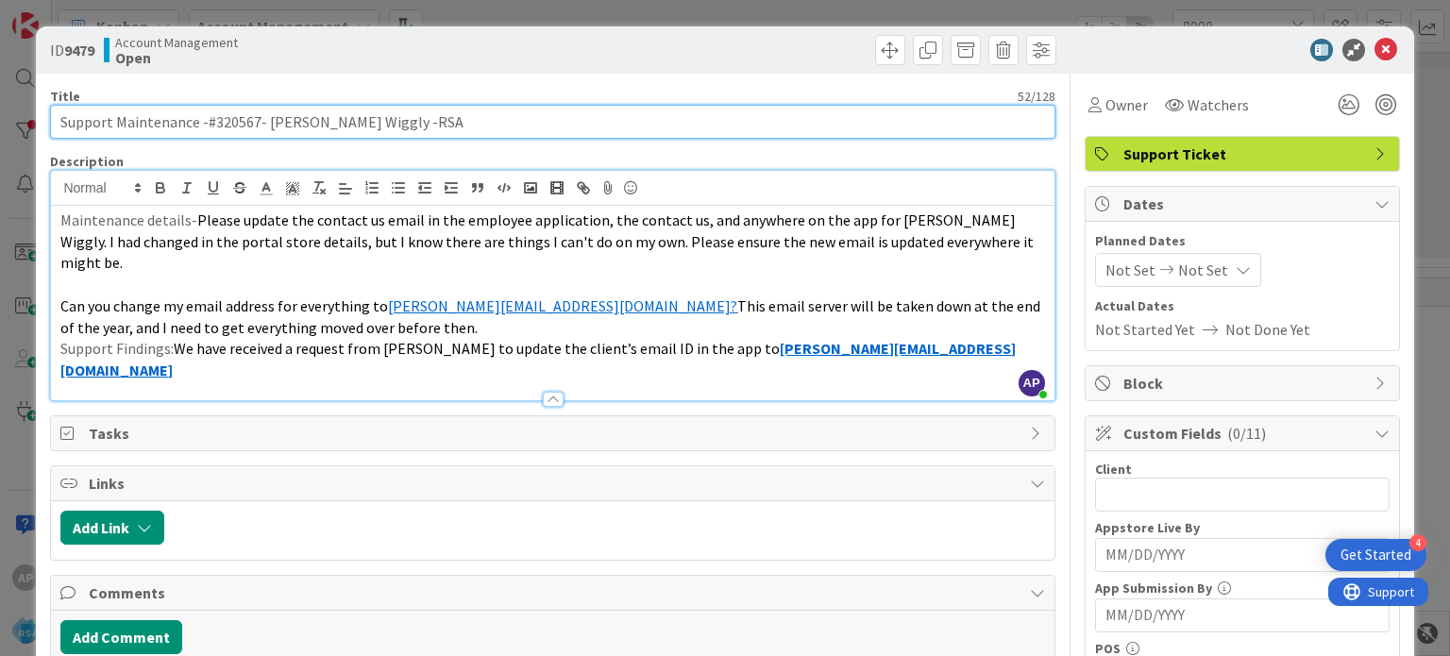
drag, startPoint x: 371, startPoint y: 123, endPoint x: 264, endPoint y: 122, distance: 106.7
click at [264, 122] on input "Support Maintenance -#320567- [PERSON_NAME] Wiggly -RSA" at bounding box center [552, 122] width 1004 height 34
type input "Support Maintenance -#320567- [PERSON_NAME] Wiggly -RSA"
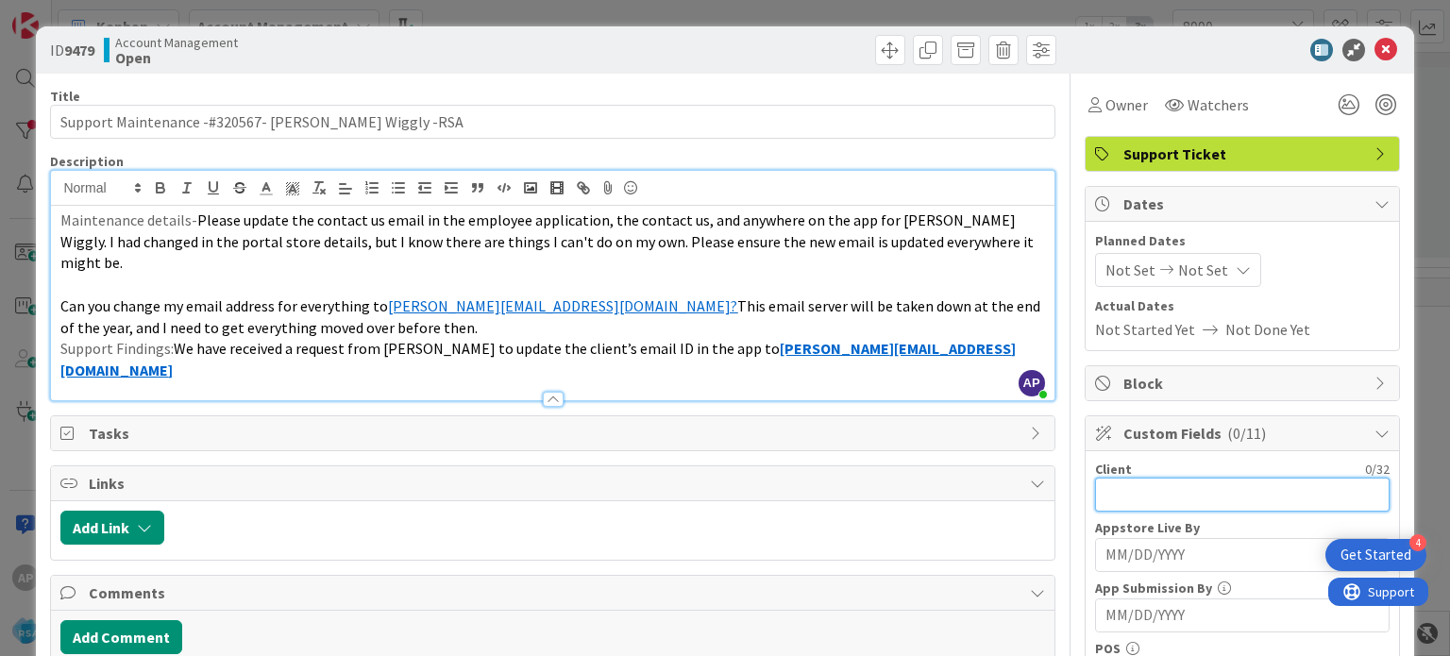
click at [1114, 490] on input "text" at bounding box center [1242, 495] width 295 height 34
paste input "[PERSON_NAME] Wiggly"
type input "[PERSON_NAME] Wiggly"
click at [1178, 259] on span "Not Set" at bounding box center [1203, 270] width 50 height 23
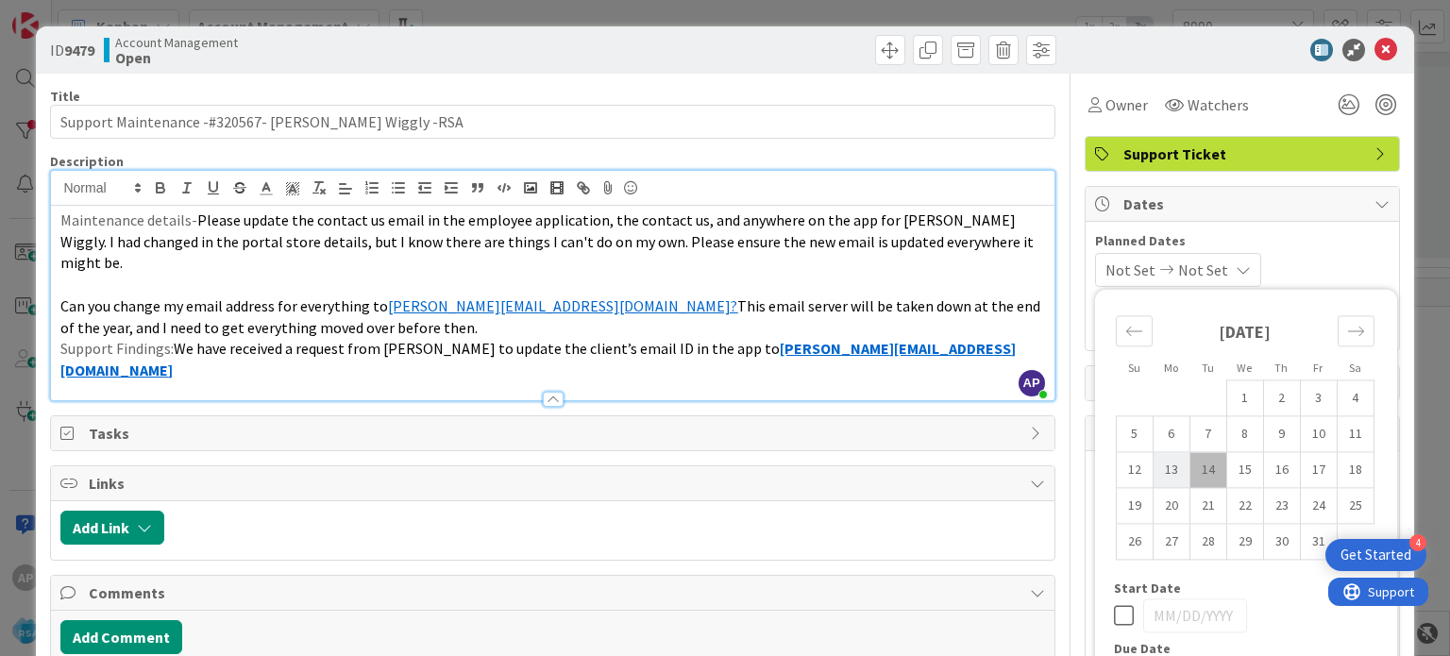
click at [1155, 466] on td "13" at bounding box center [1171, 470] width 37 height 36
type input "[DATE]"
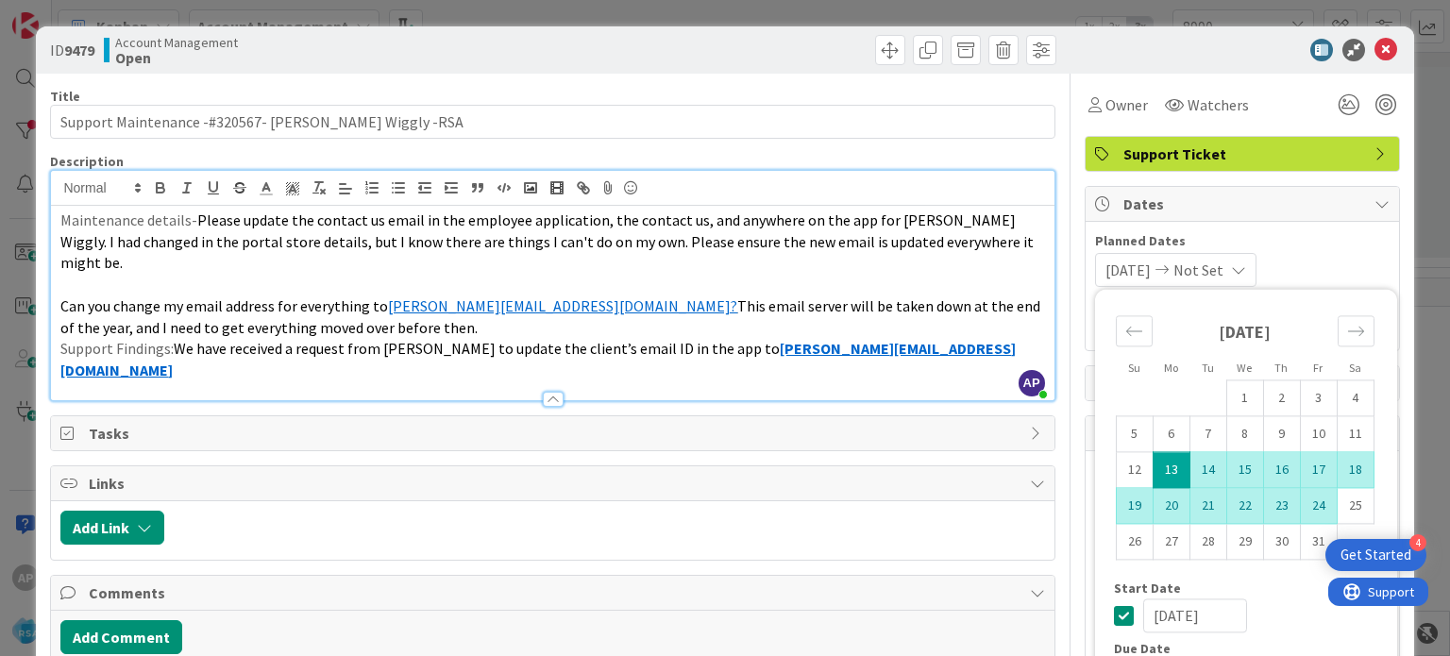
click at [1300, 505] on td "24" at bounding box center [1318, 506] width 37 height 36
type input "[DATE]"
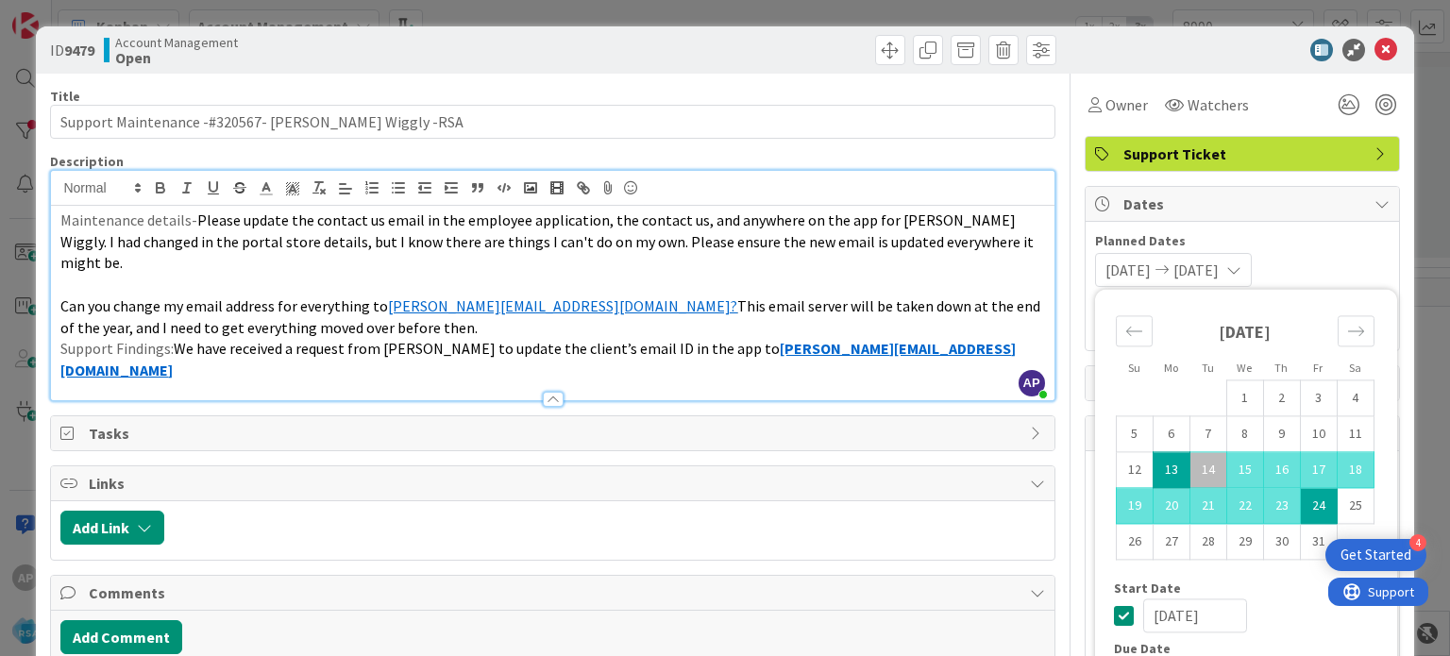
click at [910, 296] on span "This email server will be taken down at the end of the year, and I need to get …" at bounding box center [551, 316] width 983 height 41
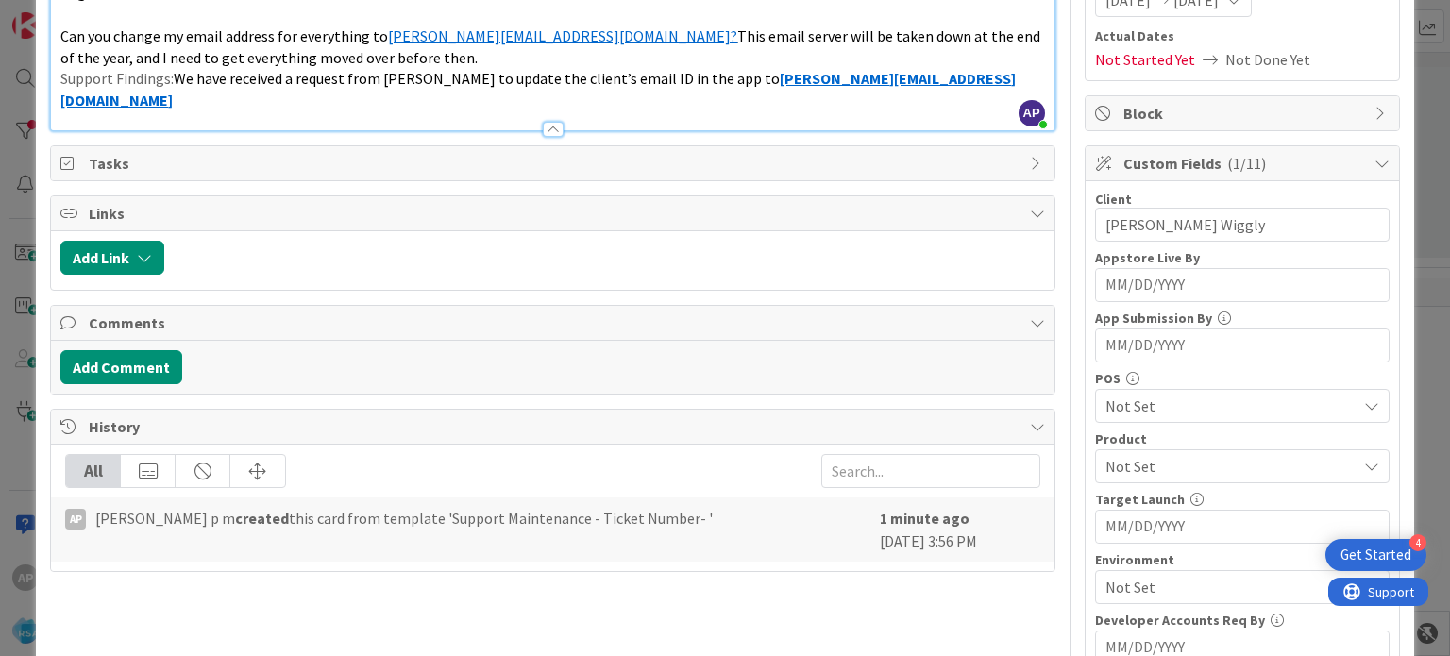
scroll to position [272, 0]
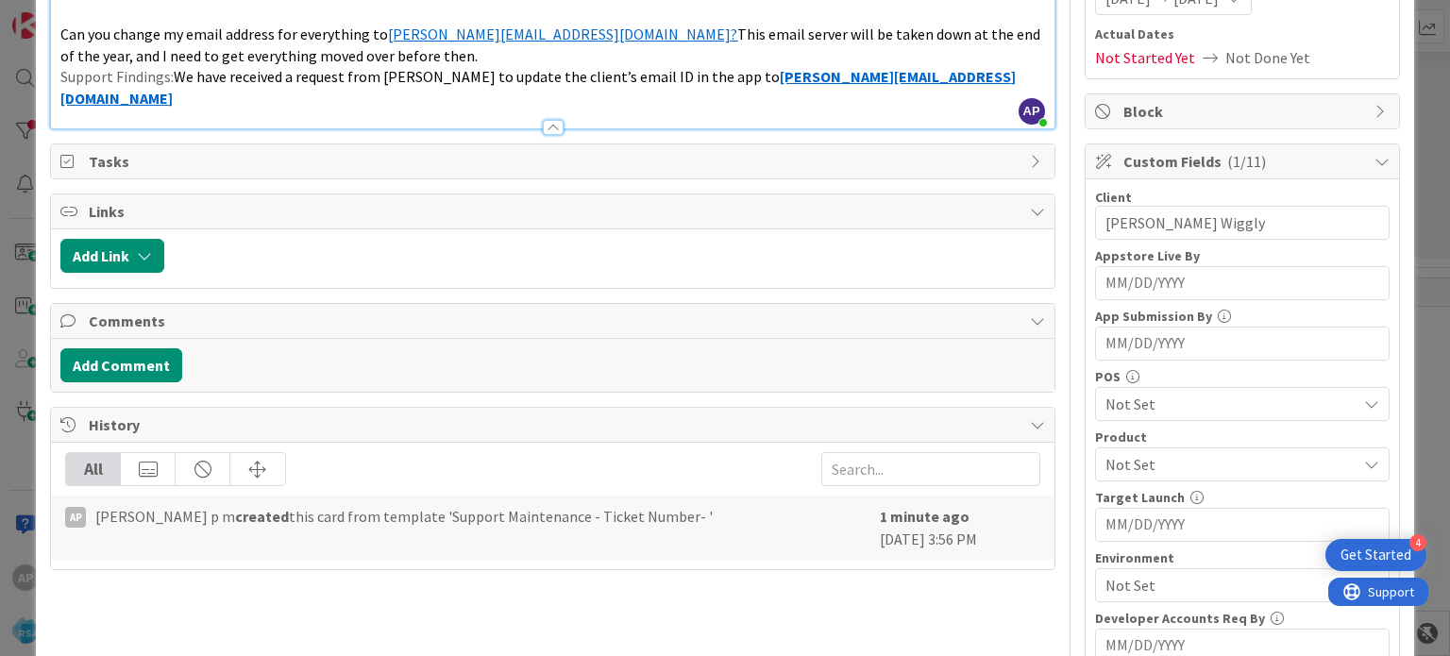
click at [1108, 400] on span "Not Set" at bounding box center [1230, 404] width 251 height 23
click at [1114, 453] on span "Not Set" at bounding box center [1230, 464] width 251 height 23
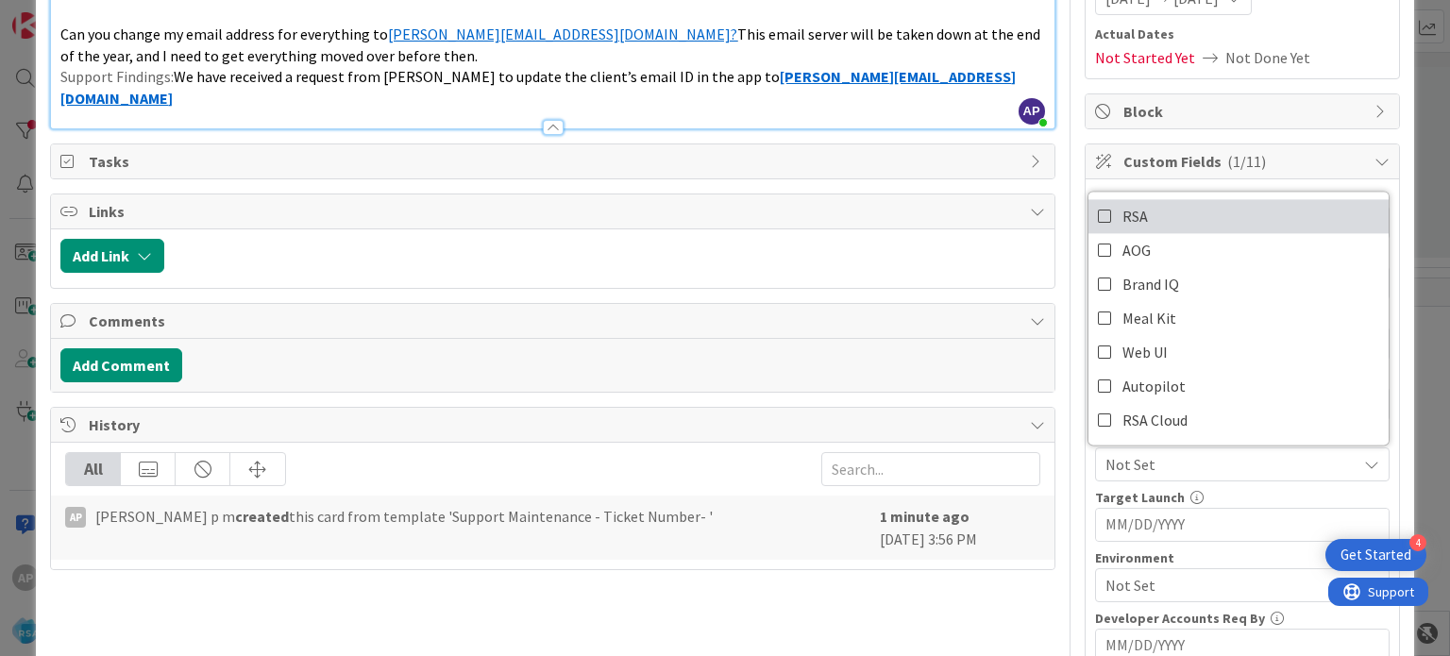
click at [1122, 211] on span "RSA" at bounding box center [1134, 216] width 25 height 28
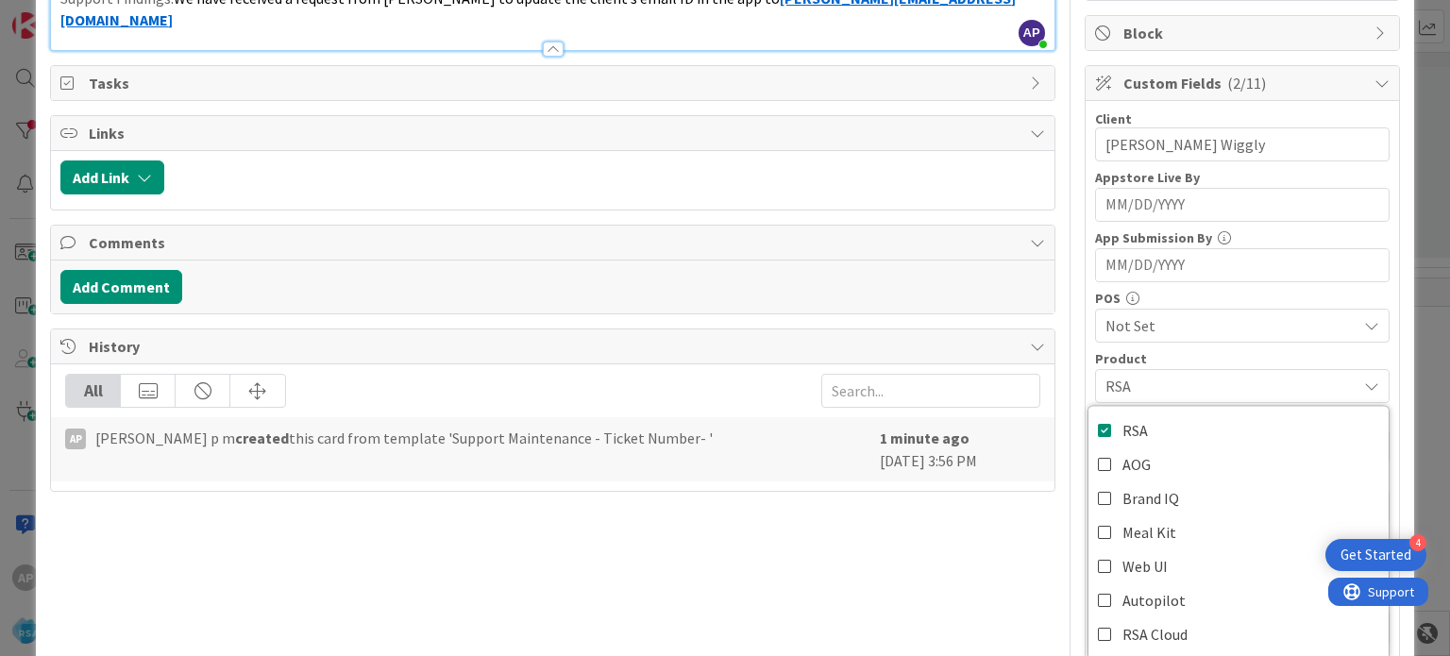
scroll to position [351, 0]
click at [967, 519] on div "Title 52 / 128 Support Maintenance -#320567- [PERSON_NAME] Wiggly -RSA Descript…" at bounding box center [552, 356] width 1004 height 1268
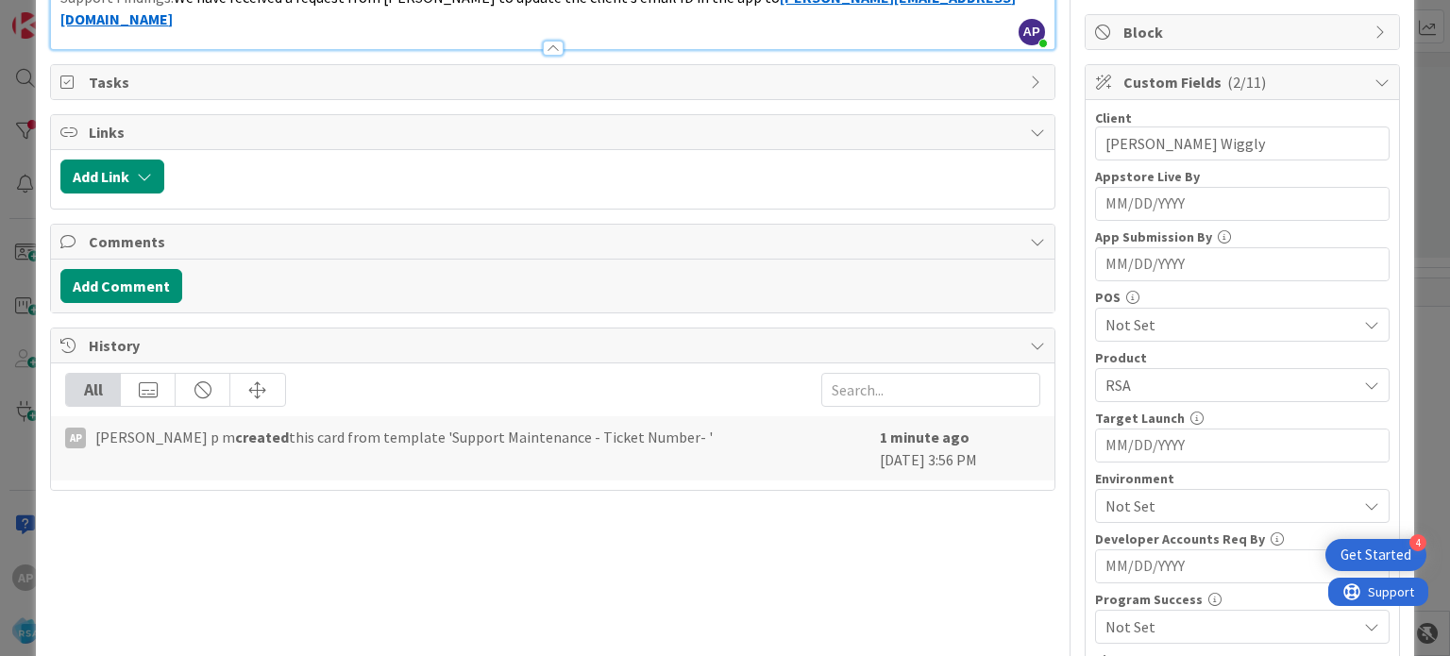
click at [1182, 505] on span "Not Set" at bounding box center [1230, 506] width 251 height 23
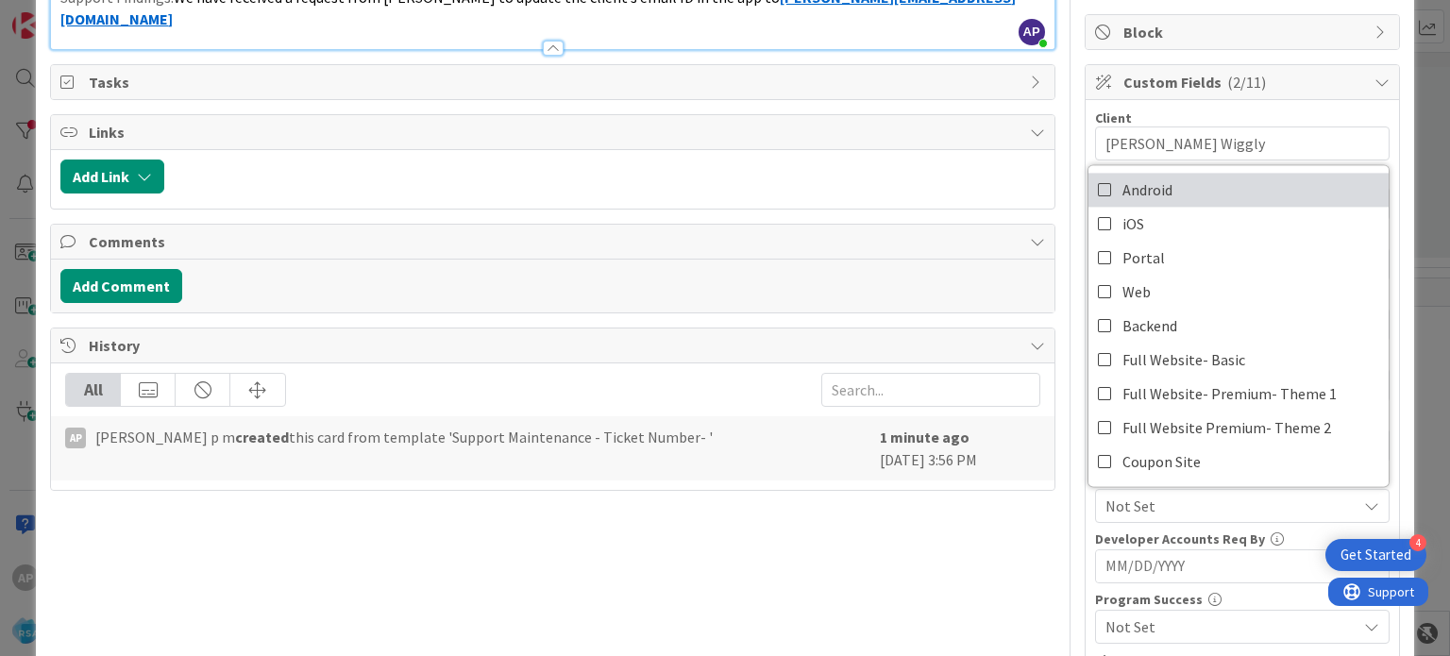
click at [1129, 176] on span "Android" at bounding box center [1147, 190] width 50 height 28
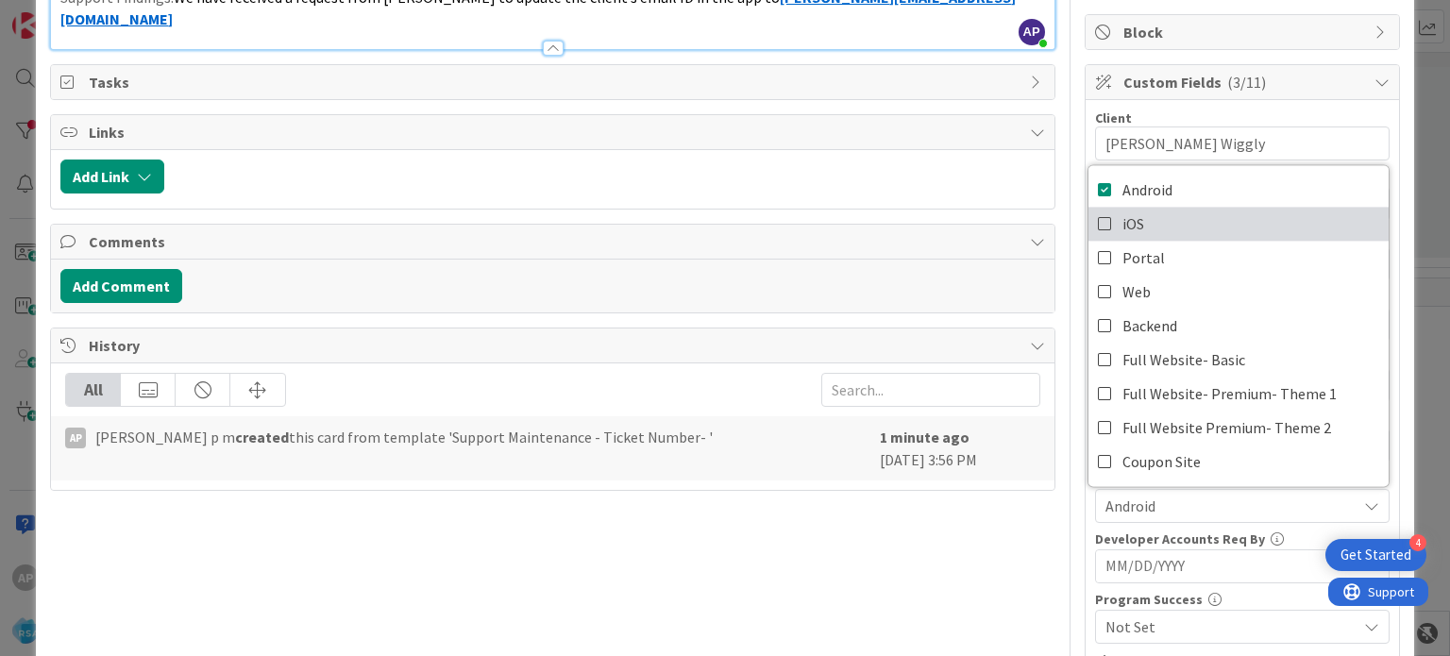
click at [1122, 225] on span "iOS" at bounding box center [1133, 224] width 22 height 28
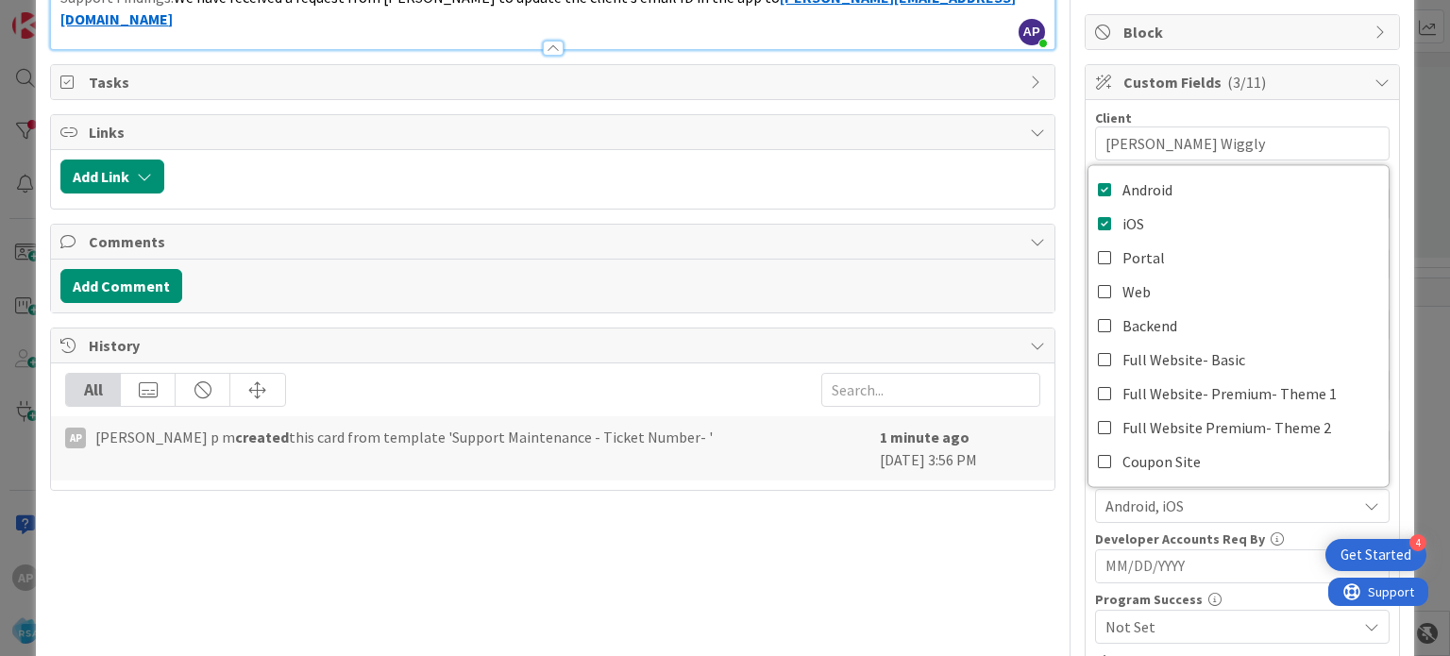
click at [814, 460] on div "Title 52 / 128 Support Maintenance -#320567- [PERSON_NAME] Wiggly -RSA Descript…" at bounding box center [552, 356] width 1004 height 1268
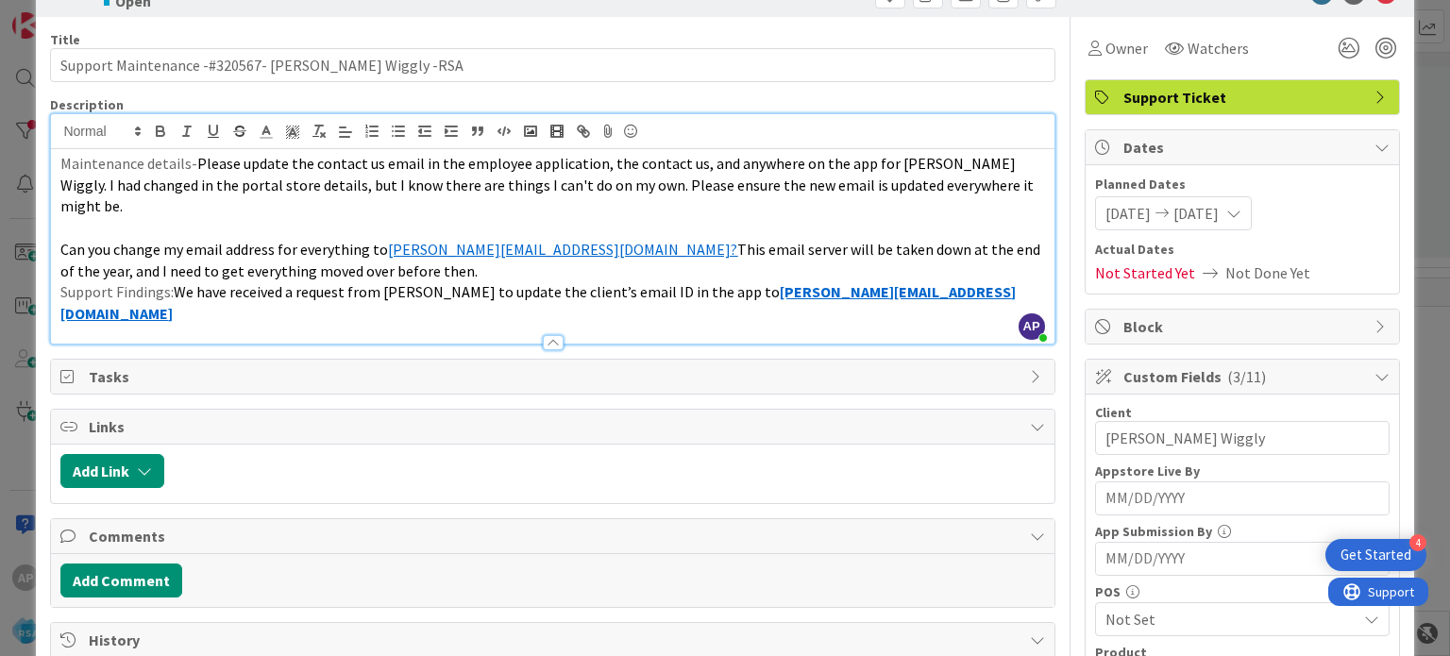
scroll to position [0, 0]
